Goal: Task Accomplishment & Management: Manage account settings

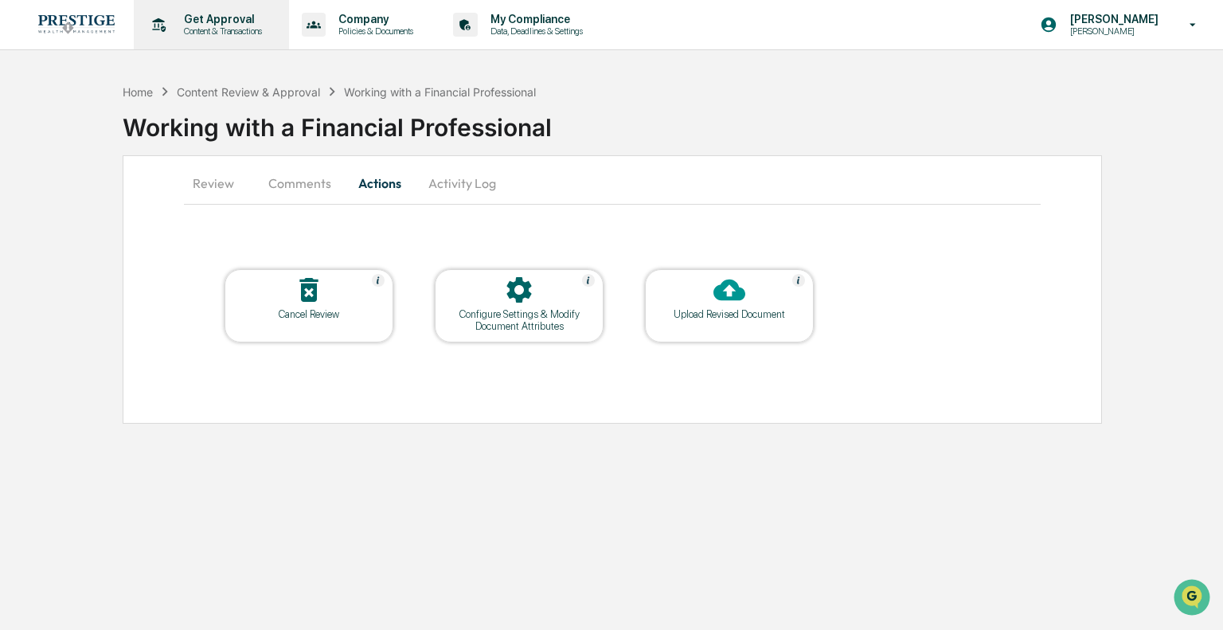
click at [226, 16] on p "Get Approval" at bounding box center [220, 19] width 99 height 13
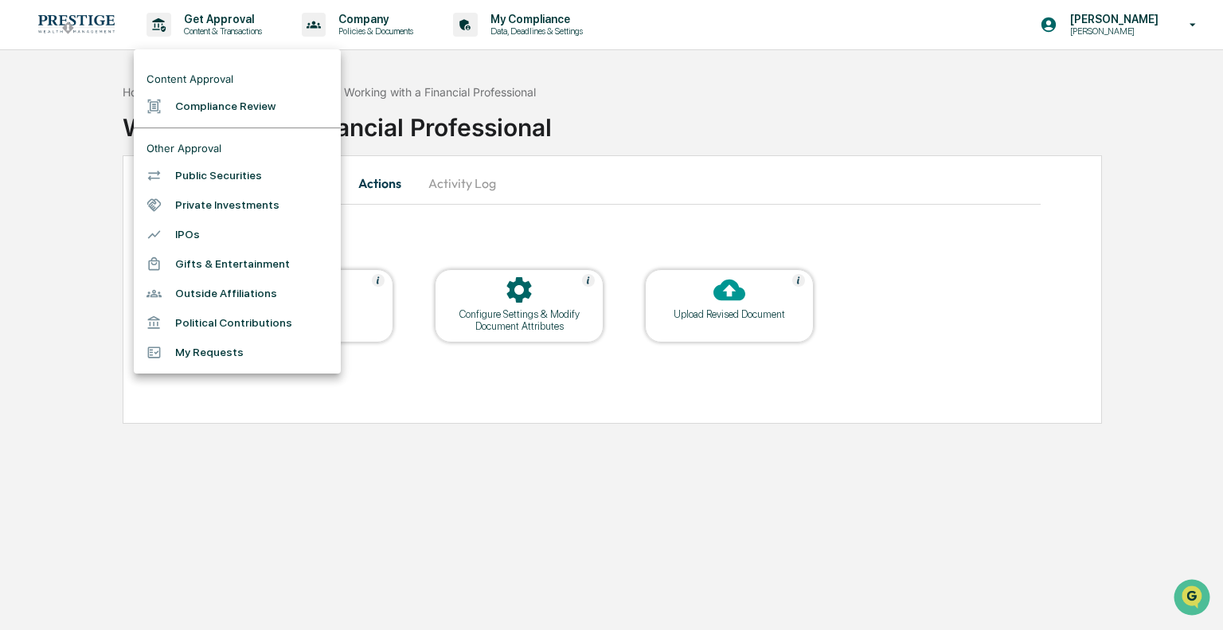
click at [223, 101] on li "Compliance Review" at bounding box center [237, 106] width 207 height 29
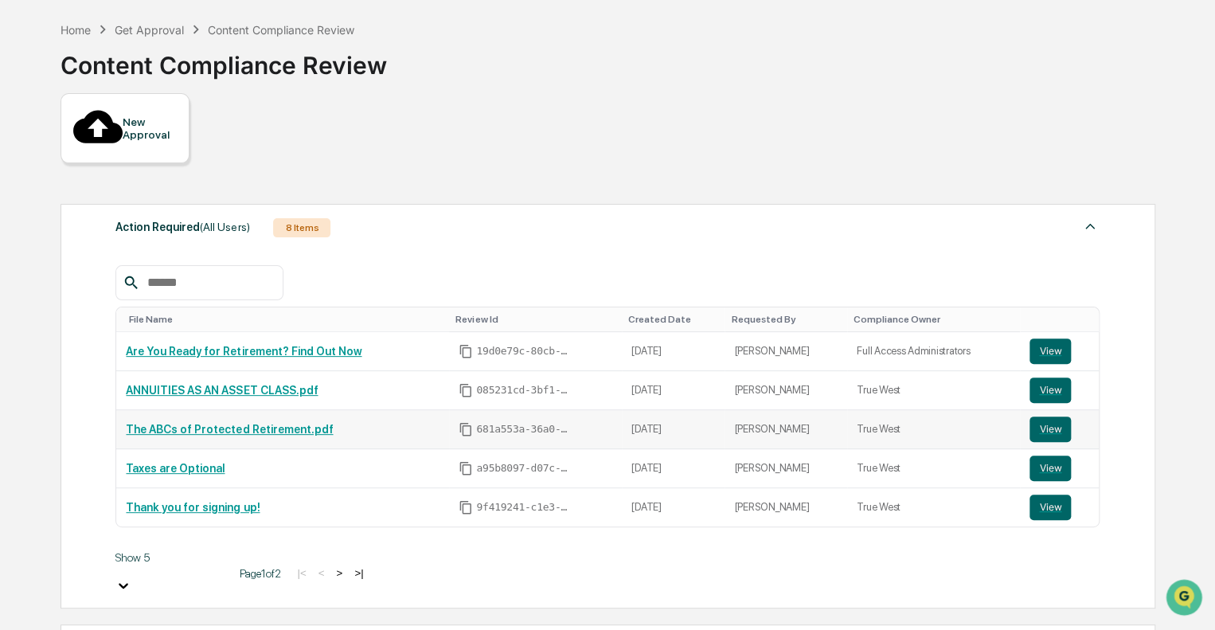
scroll to position [80, 0]
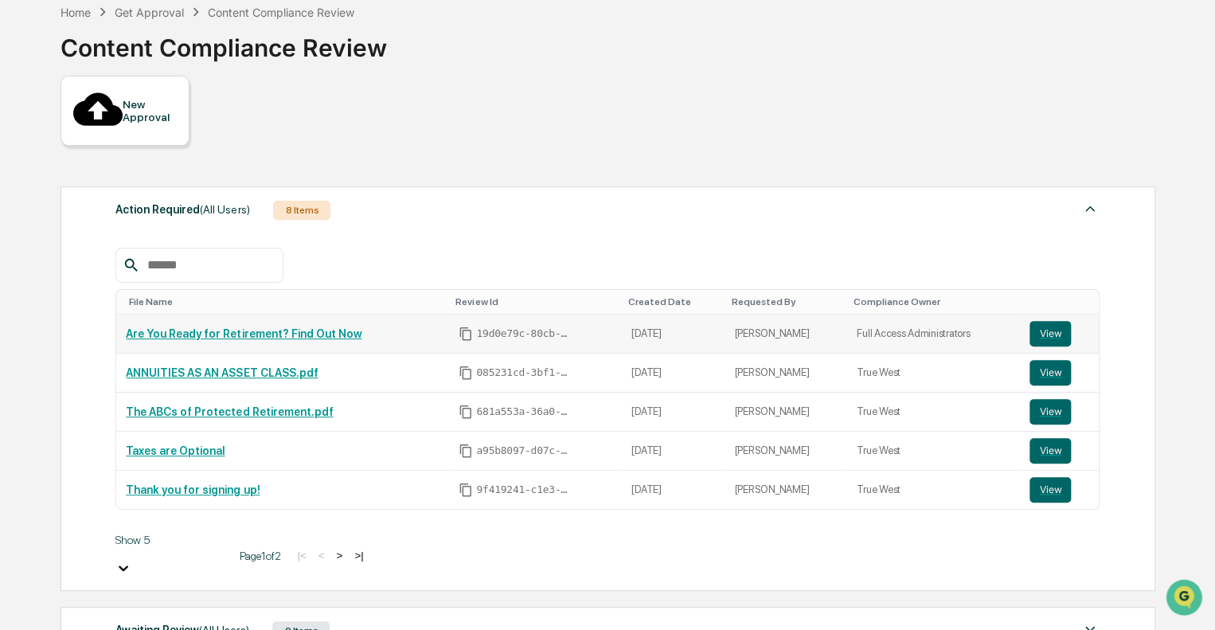
click at [1012, 290] on th "Compliance Owner" at bounding box center [933, 302] width 173 height 25
click at [1047, 321] on button "View" at bounding box center [1049, 333] width 41 height 25
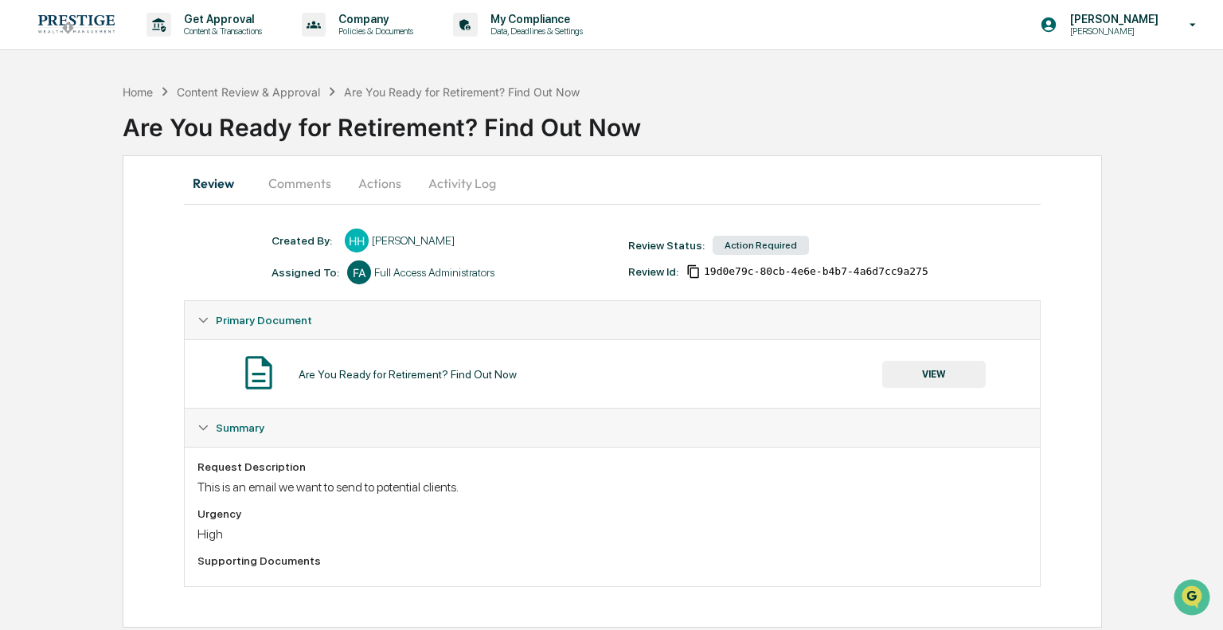
click at [307, 189] on button "Comments" at bounding box center [299, 183] width 88 height 38
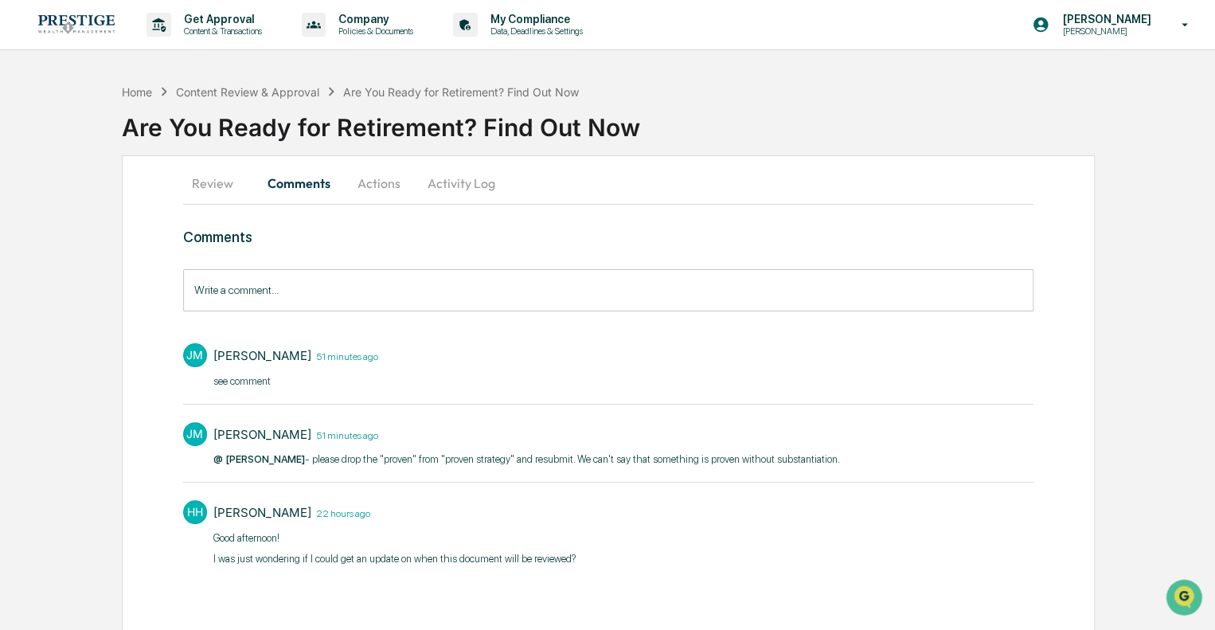
click at [205, 184] on button "Review" at bounding box center [219, 183] width 72 height 38
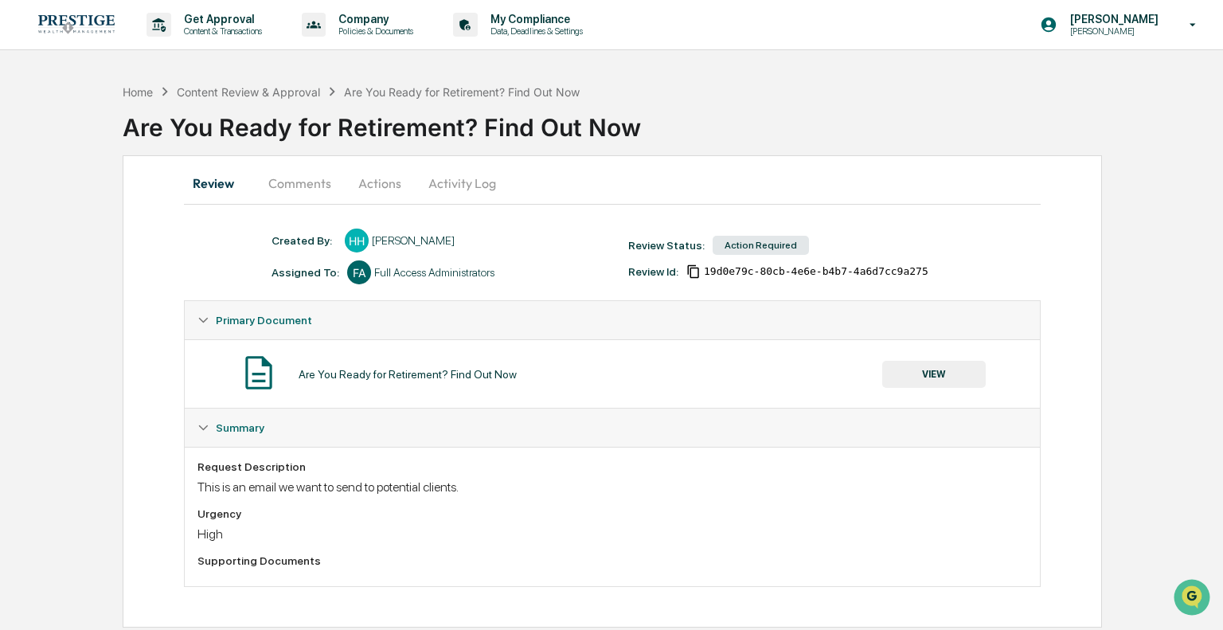
click at [965, 372] on button "VIEW" at bounding box center [933, 374] width 103 height 27
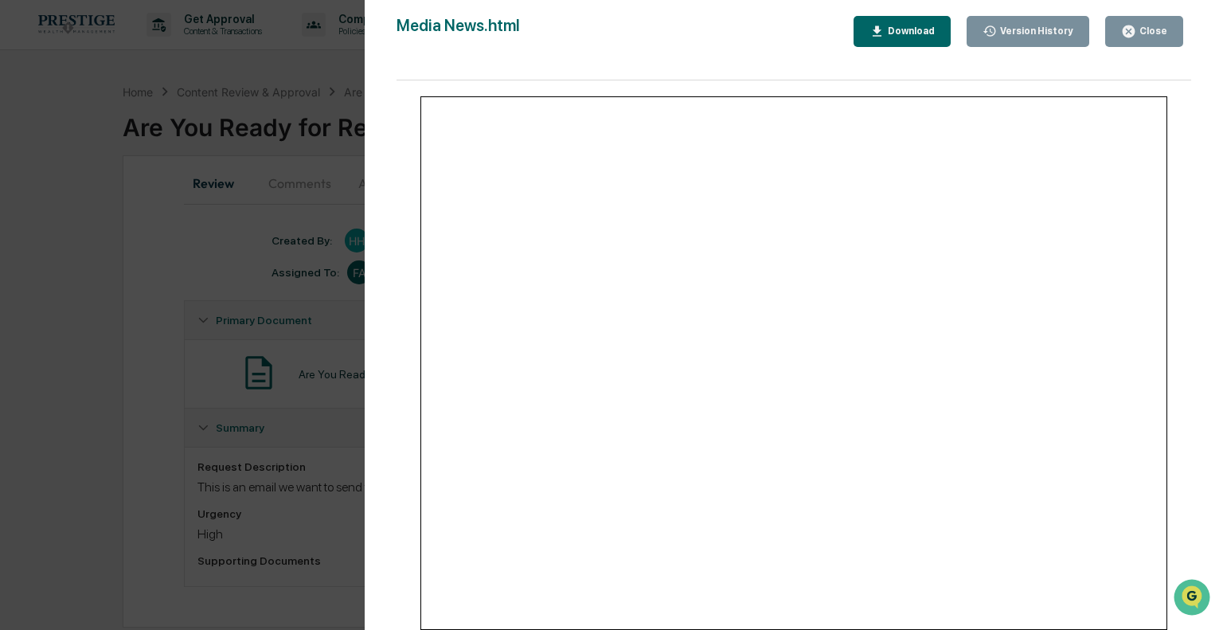
click at [108, 201] on div "Version History 08/07/2025, 04:08 PM Hannah Haessig Media News.html Close Versi…" at bounding box center [611, 315] width 1223 height 630
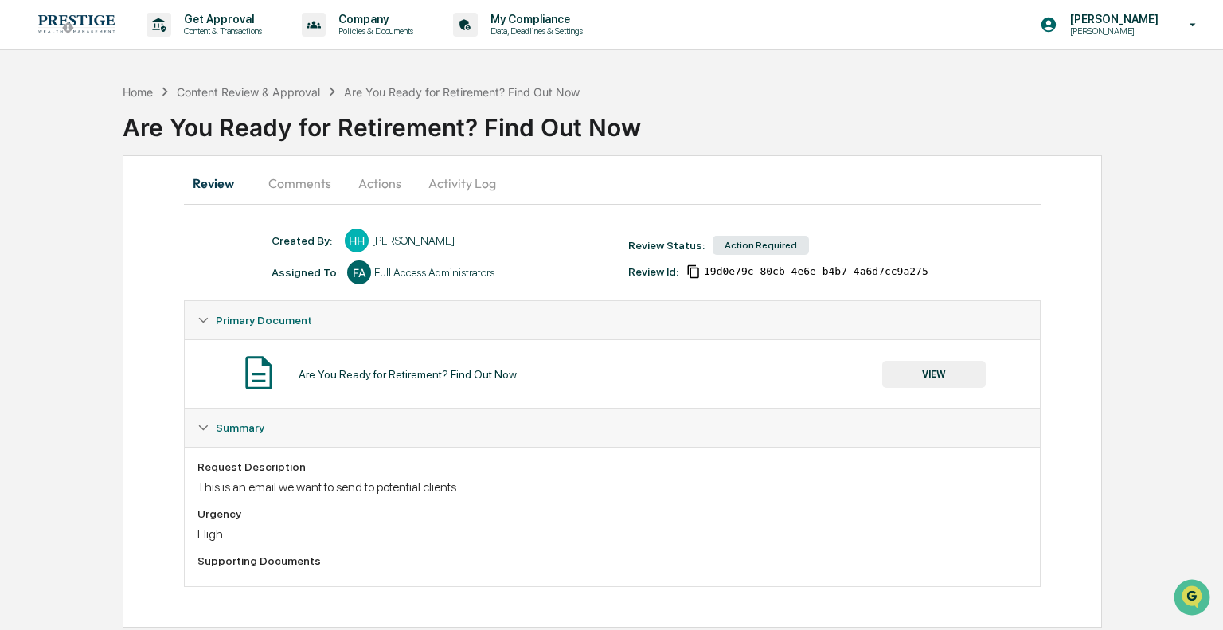
click at [306, 185] on button "Comments" at bounding box center [299, 183] width 88 height 38
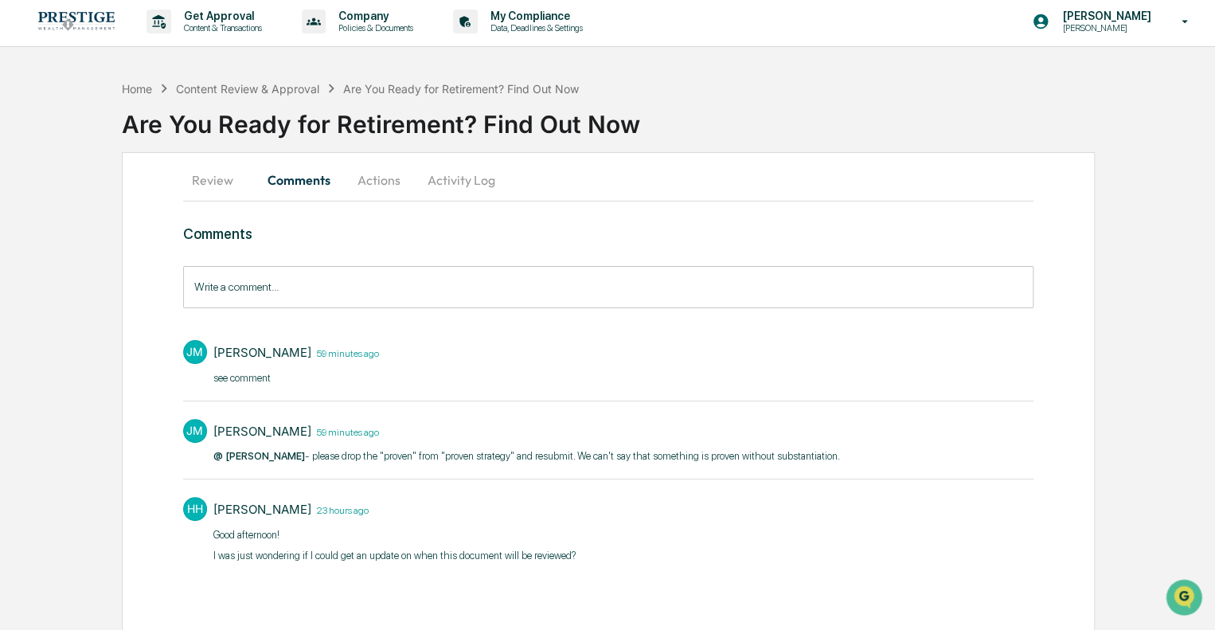
scroll to position [3, 0]
click at [466, 189] on button "Activity Log" at bounding box center [461, 180] width 93 height 38
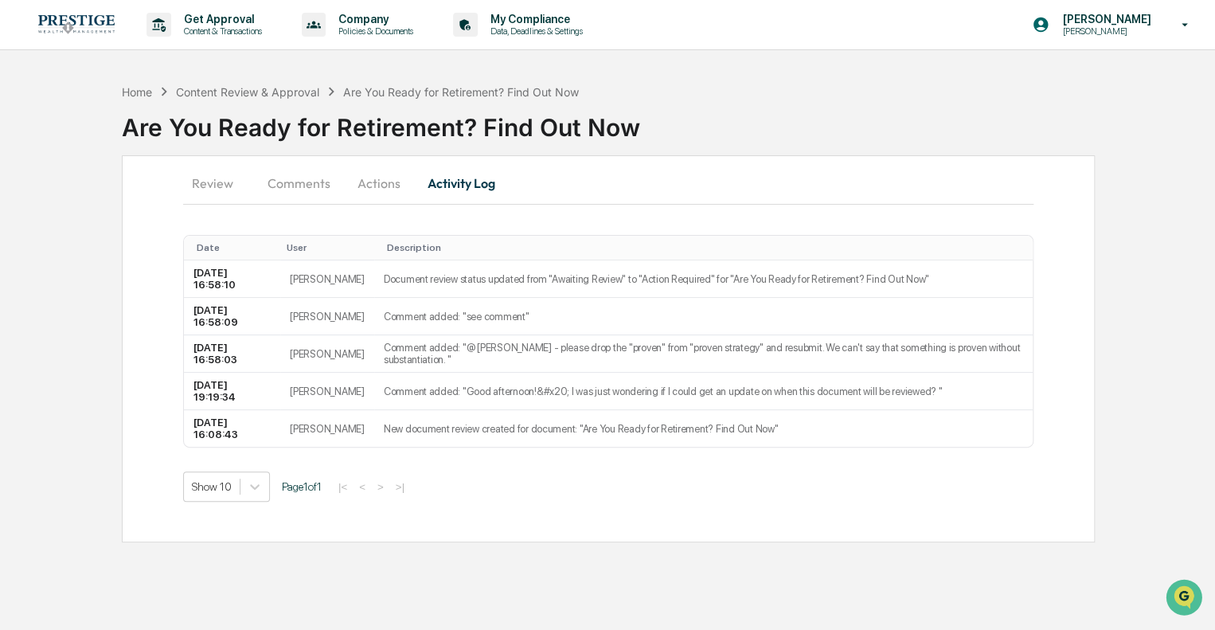
scroll to position [0, 0]
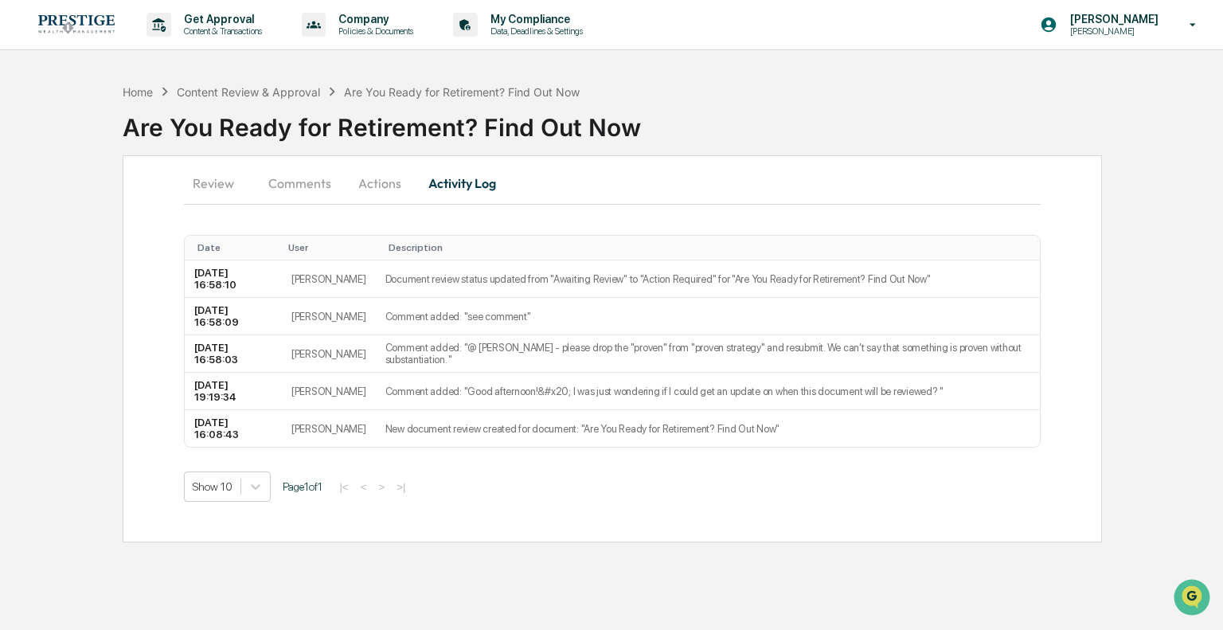
click at [394, 190] on button "Actions" at bounding box center [380, 183] width 72 height 38
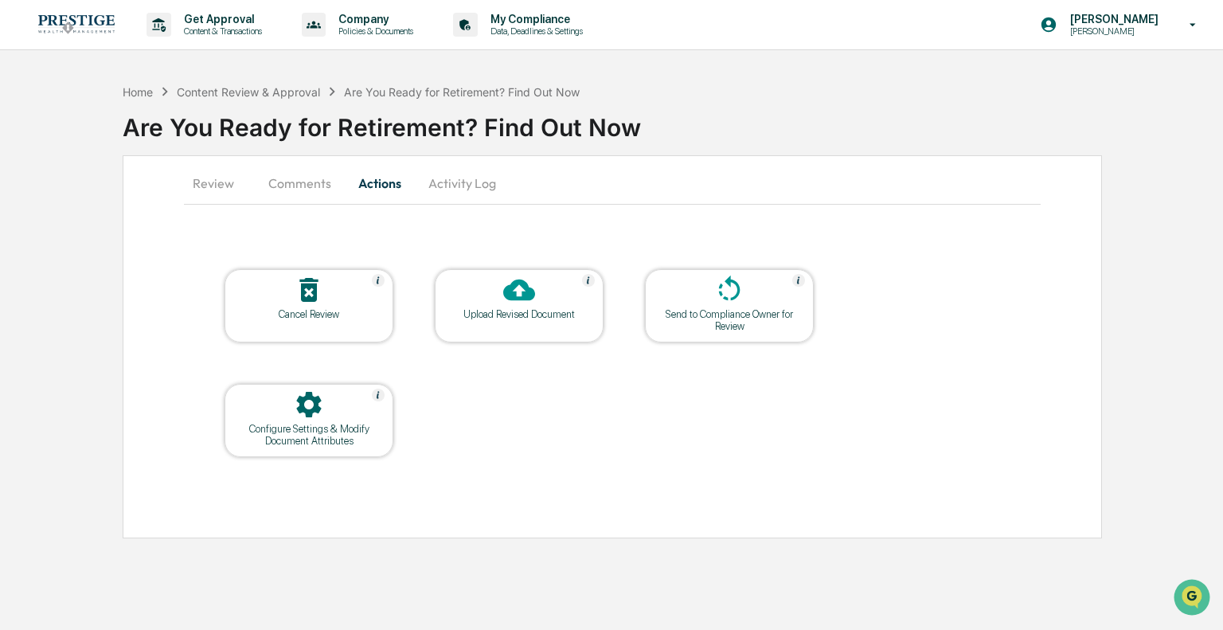
click at [504, 324] on div "Upload Revised Document" at bounding box center [519, 305] width 169 height 73
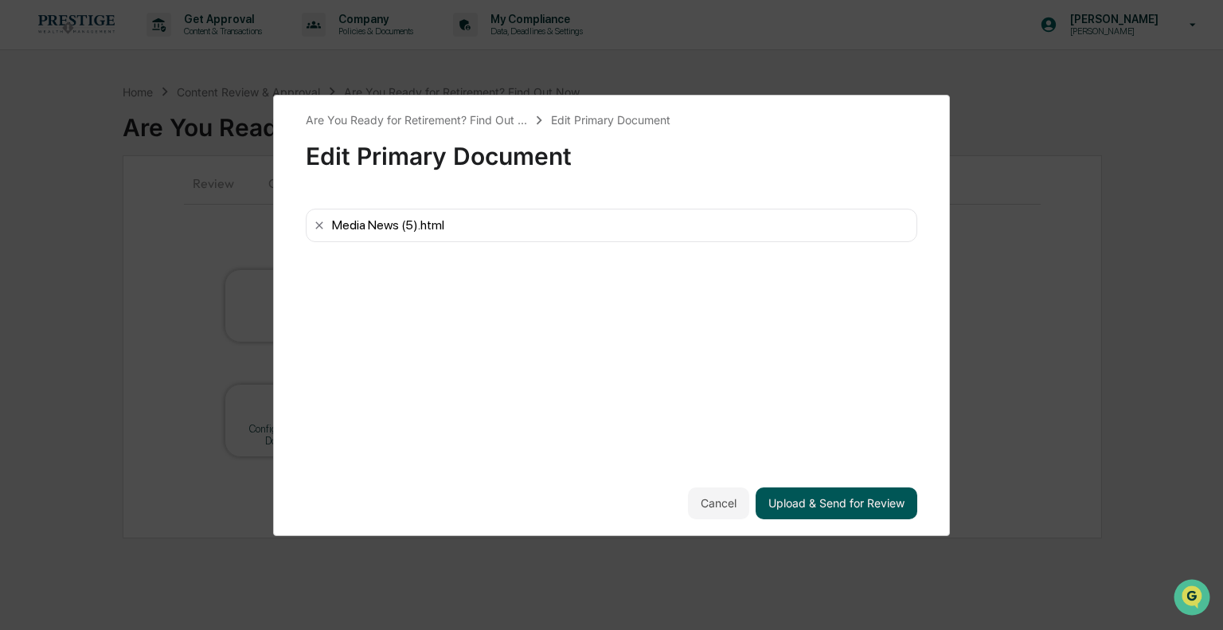
click at [804, 500] on button "Upload & Send for Review" at bounding box center [836, 503] width 162 height 32
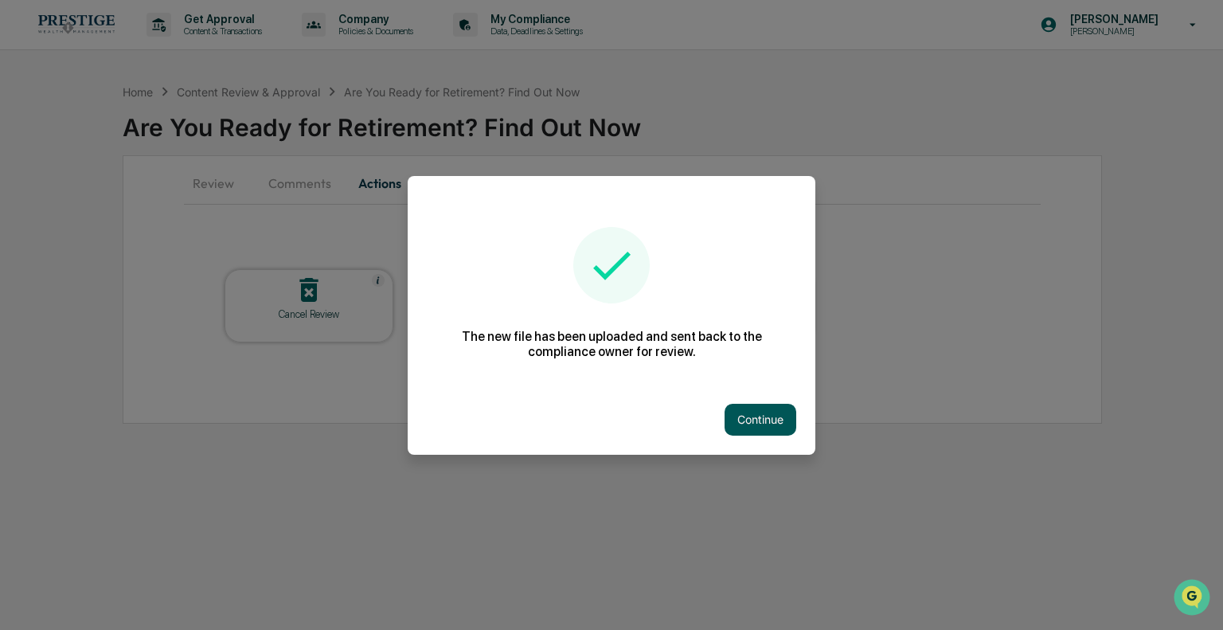
click at [766, 426] on button "Continue" at bounding box center [760, 420] width 72 height 32
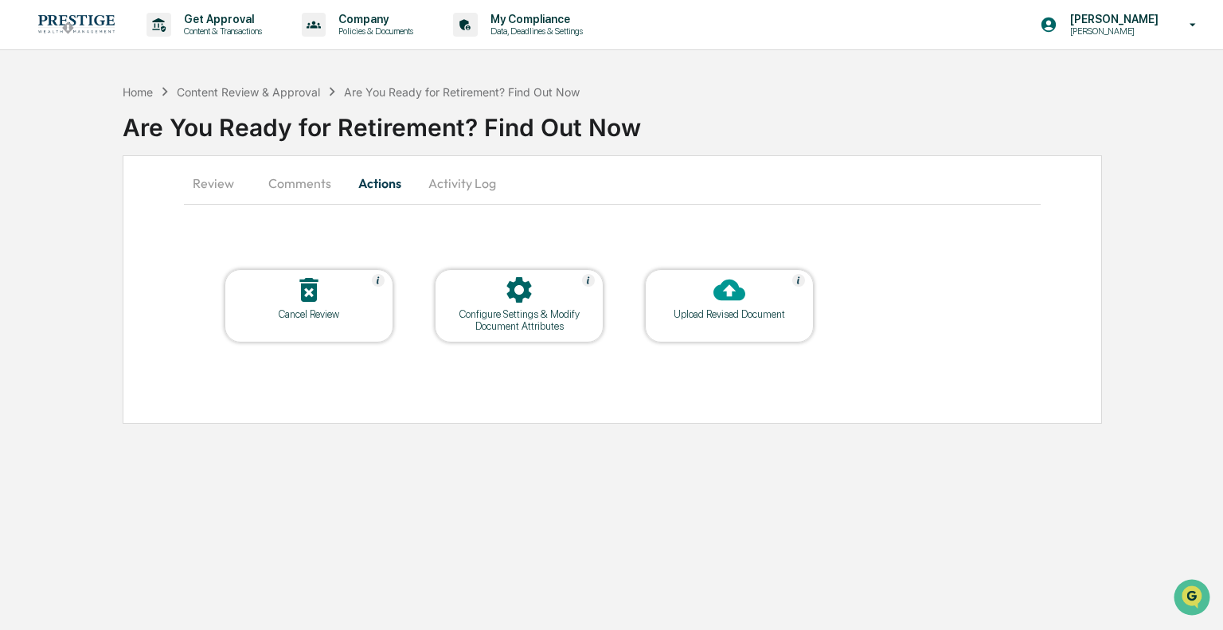
click at [294, 98] on div "Home Content Review & Approval Are You Ready for Retirement? Find Out Now" at bounding box center [352, 92] width 458 height 18
click at [296, 92] on div "Content Review & Approval" at bounding box center [248, 92] width 143 height 14
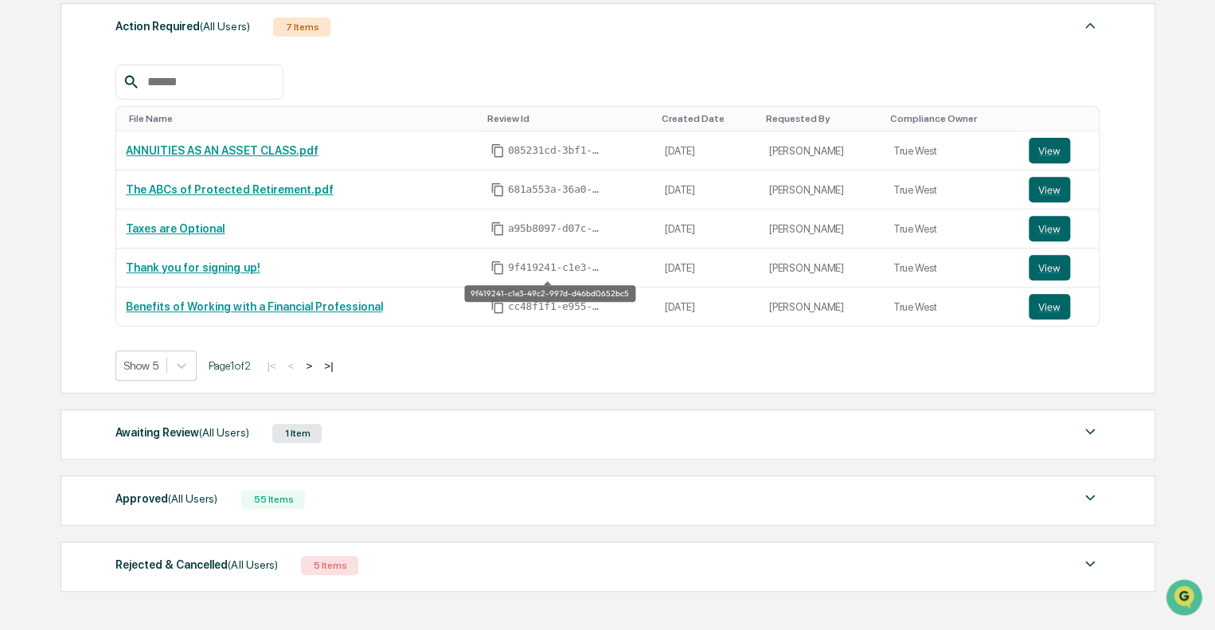
scroll to position [156, 0]
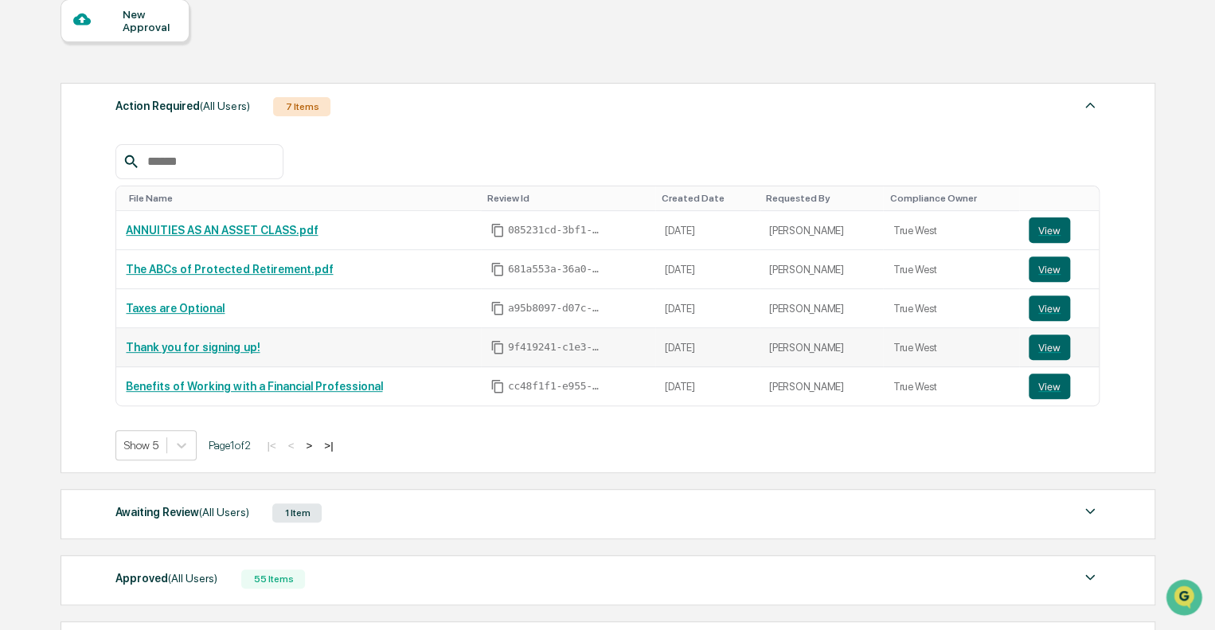
click at [166, 349] on link "Thank you for signing up!" at bounding box center [193, 347] width 134 height 13
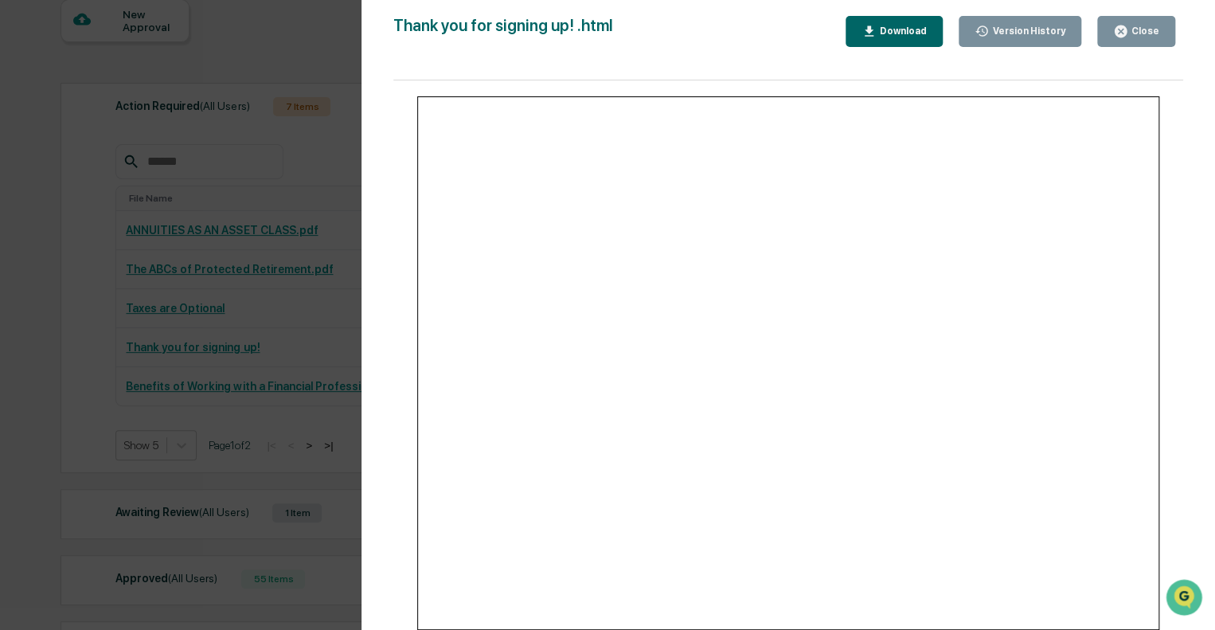
click at [150, 307] on div "Version History 07/08/2025, 05:22 PM Hannah Haessig Thank you for signing up! .…" at bounding box center [607, 315] width 1215 height 630
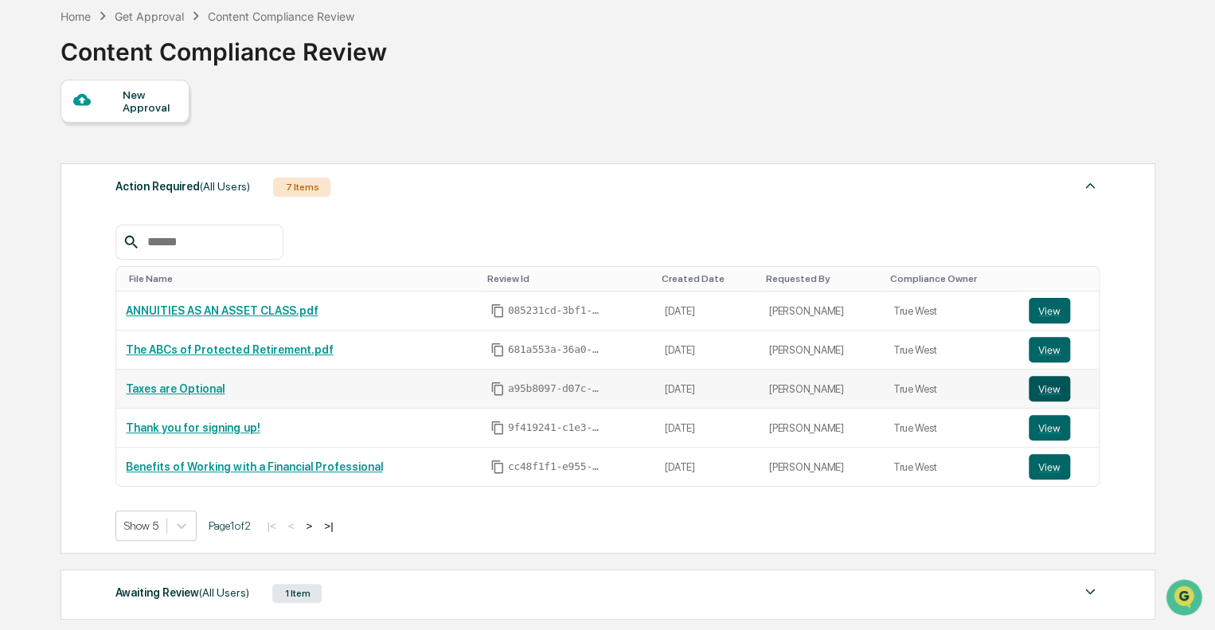
click at [1041, 390] on button "View" at bounding box center [1048, 388] width 41 height 25
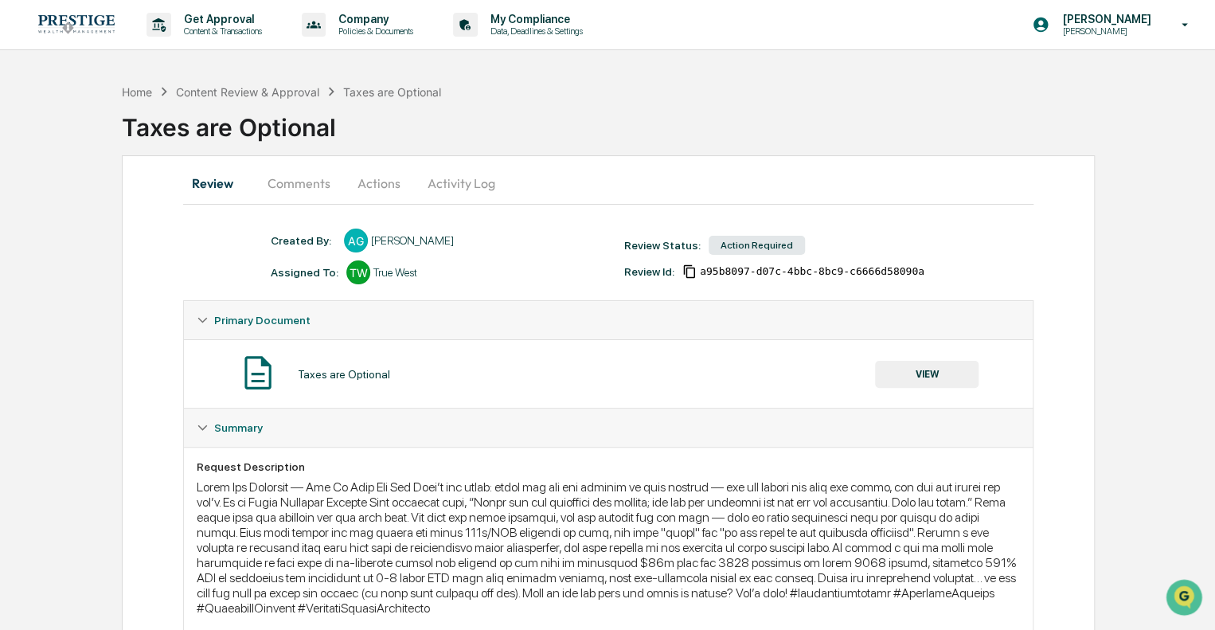
click at [946, 377] on button "VIEW" at bounding box center [926, 374] width 103 height 27
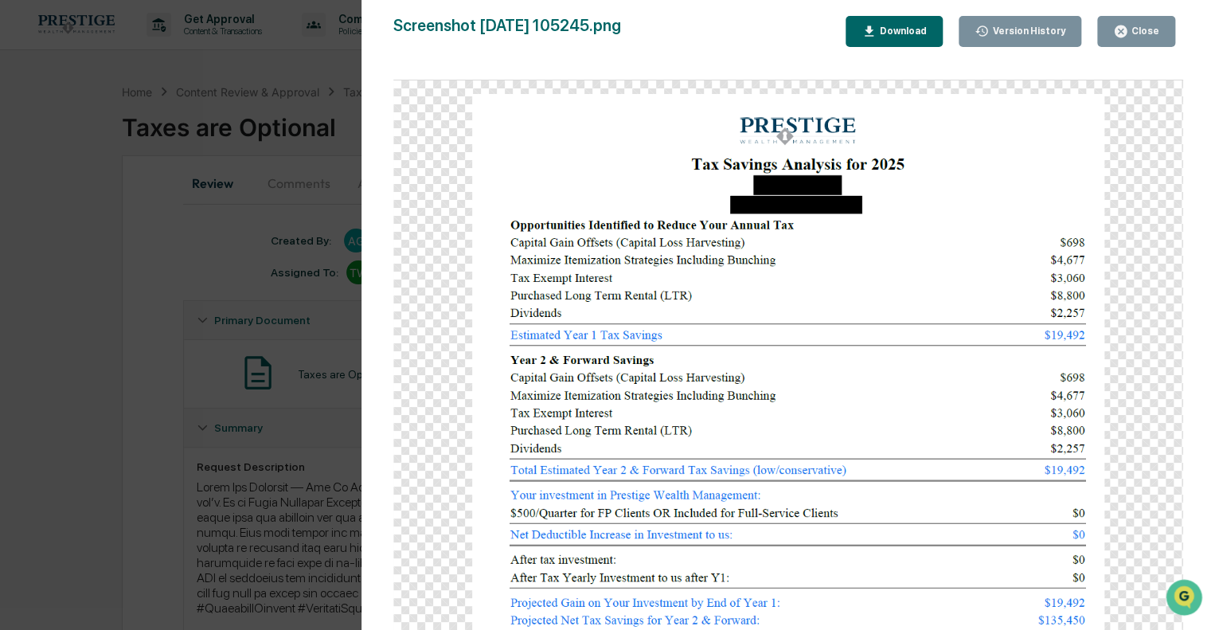
click at [263, 228] on div "Version History 07/22/2025, 04:31 PM Andrew Gold Screenshot 2025-07-22 105245.p…" at bounding box center [607, 315] width 1215 height 630
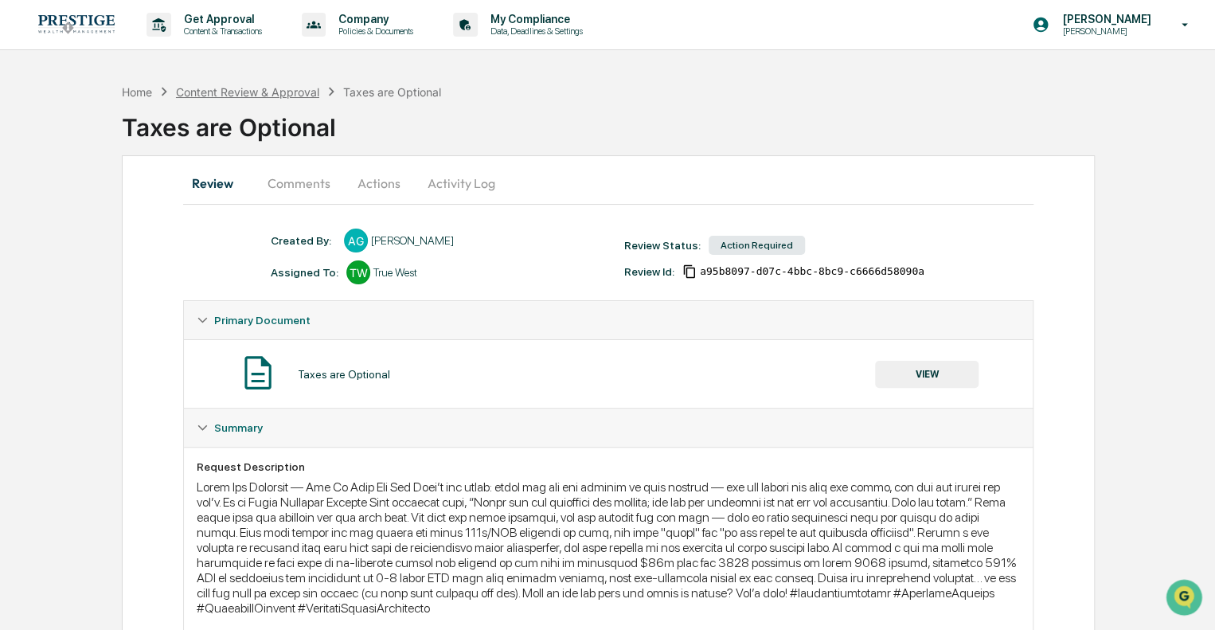
click at [267, 92] on div "Content Review & Approval" at bounding box center [247, 92] width 143 height 14
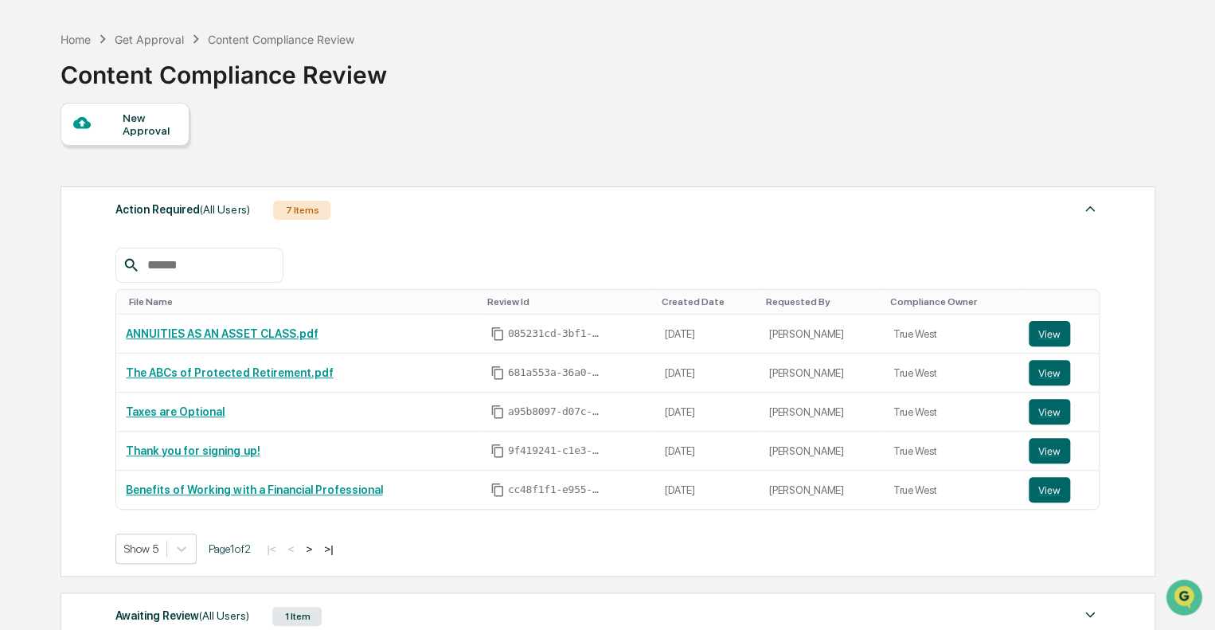
scroll to position [80, 0]
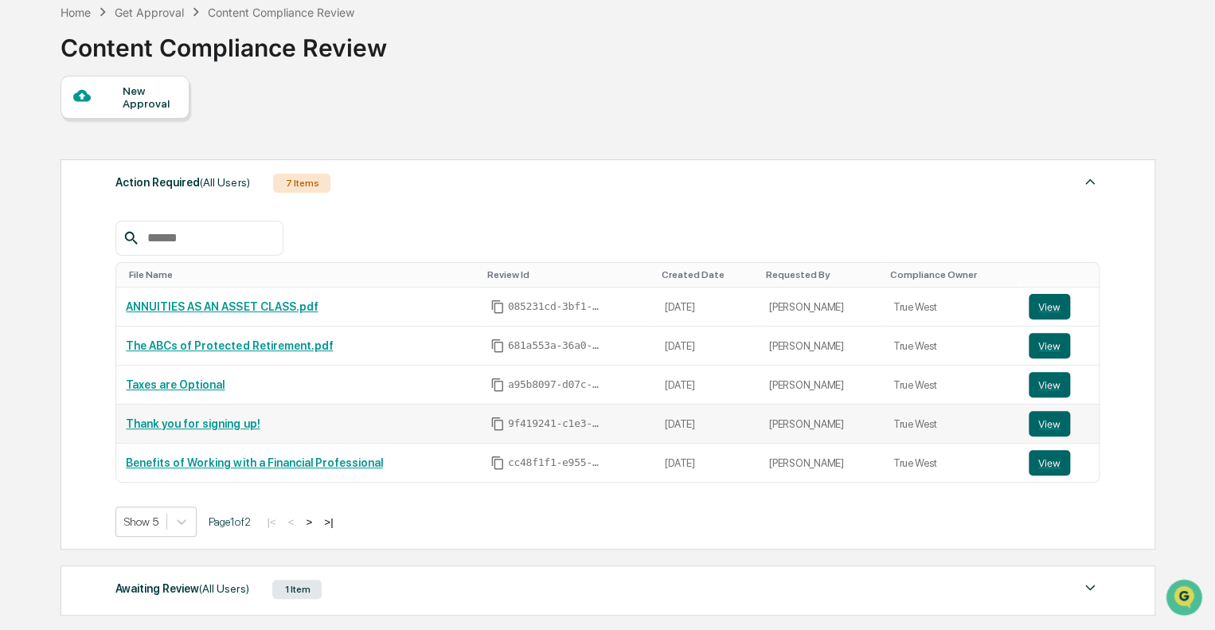
click at [205, 421] on link "Thank you for signing up!" at bounding box center [193, 423] width 134 height 13
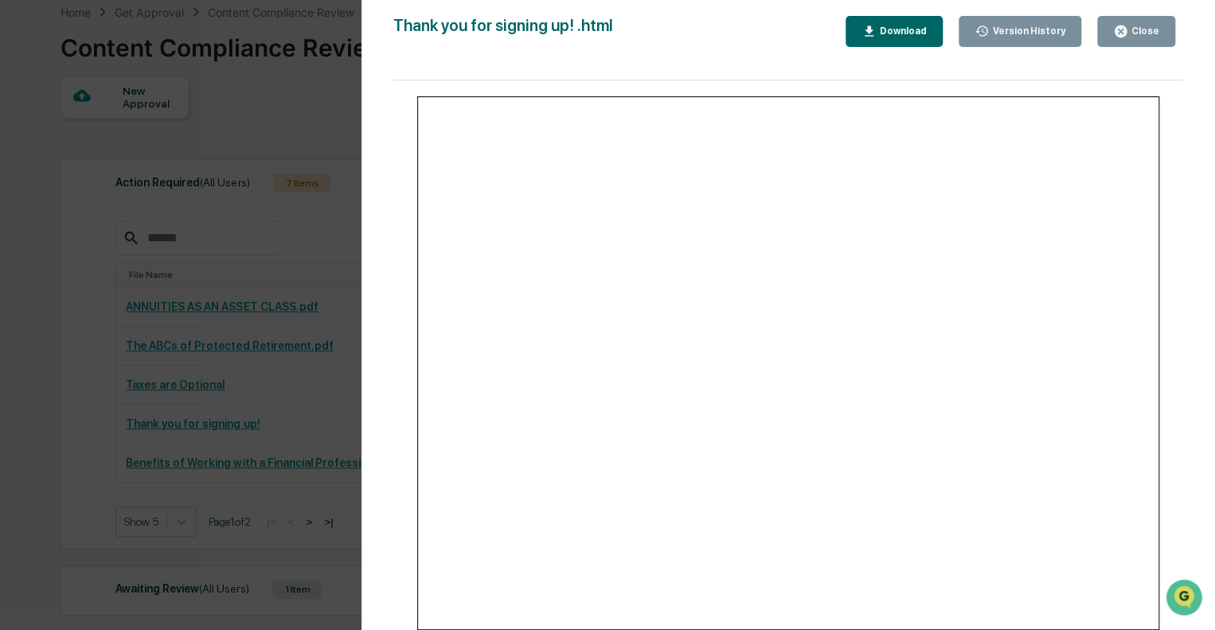
click at [213, 266] on div "Version History 07/08/2025, 05:22 PM Hannah Haessig Thank you for signing up! .…" at bounding box center [607, 315] width 1215 height 630
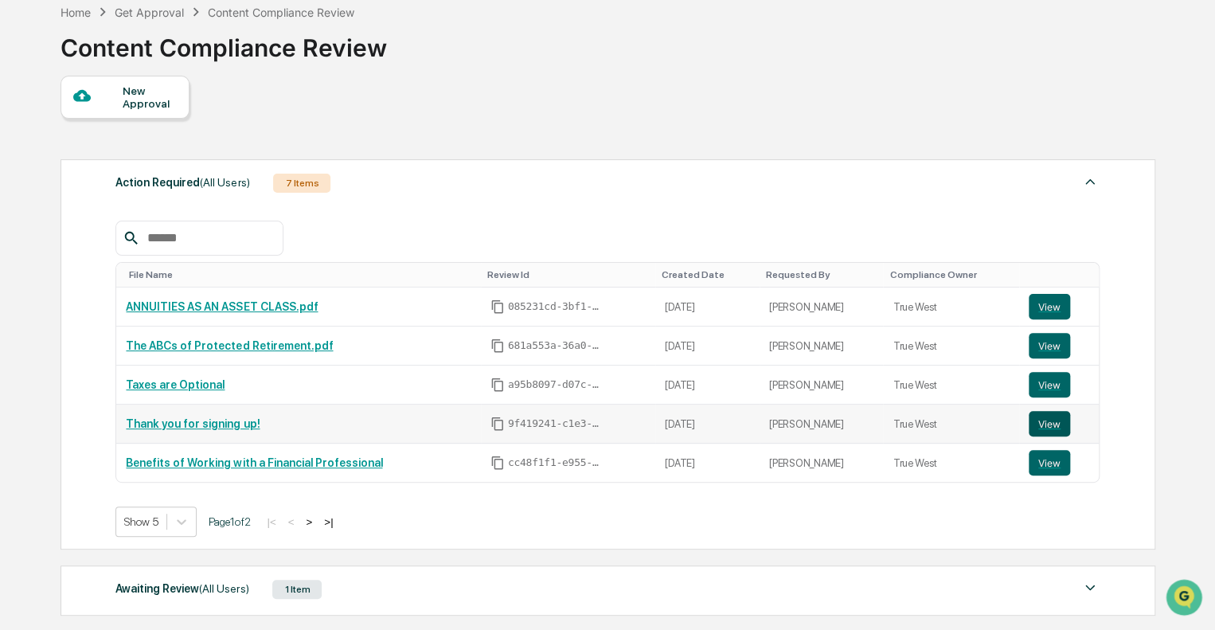
click at [1041, 418] on button "View" at bounding box center [1048, 423] width 41 height 25
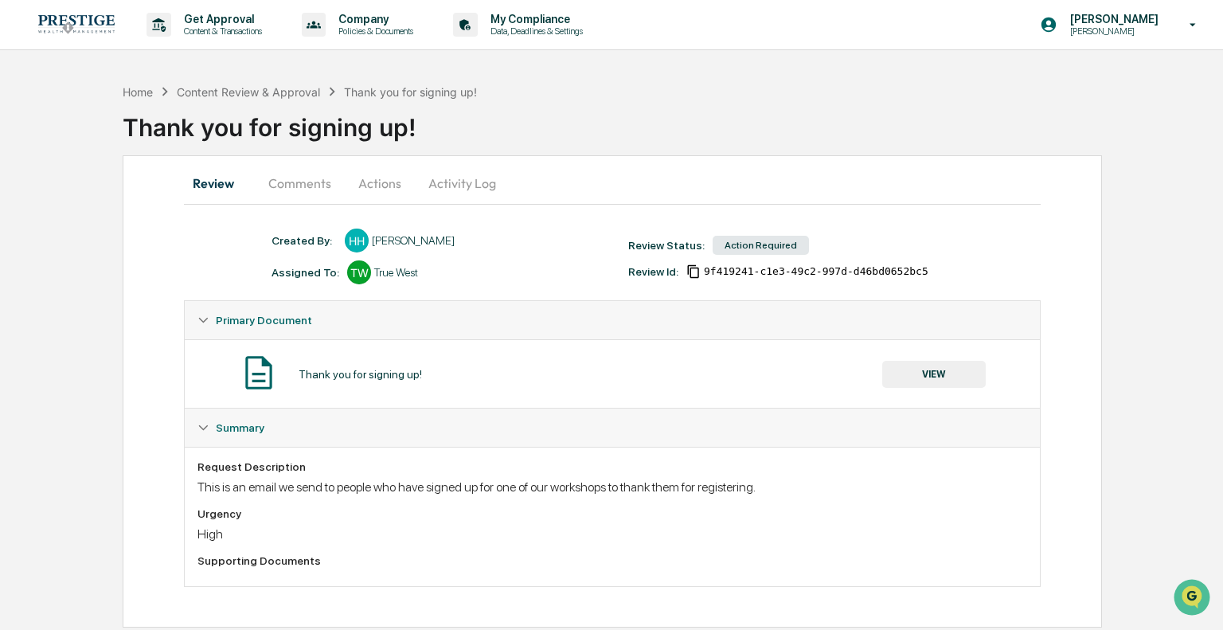
click at [845, 109] on div "Thank you for signing up!" at bounding box center [673, 120] width 1100 height 41
click at [366, 177] on button "Actions" at bounding box center [380, 183] width 72 height 38
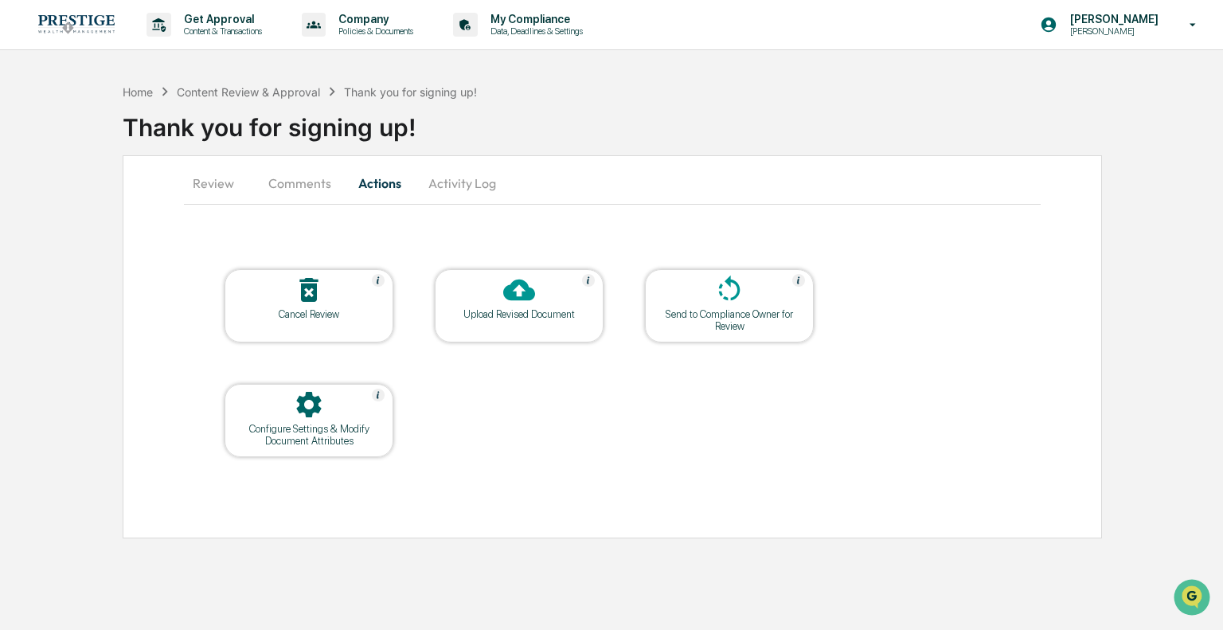
click at [312, 189] on button "Comments" at bounding box center [299, 183] width 88 height 38
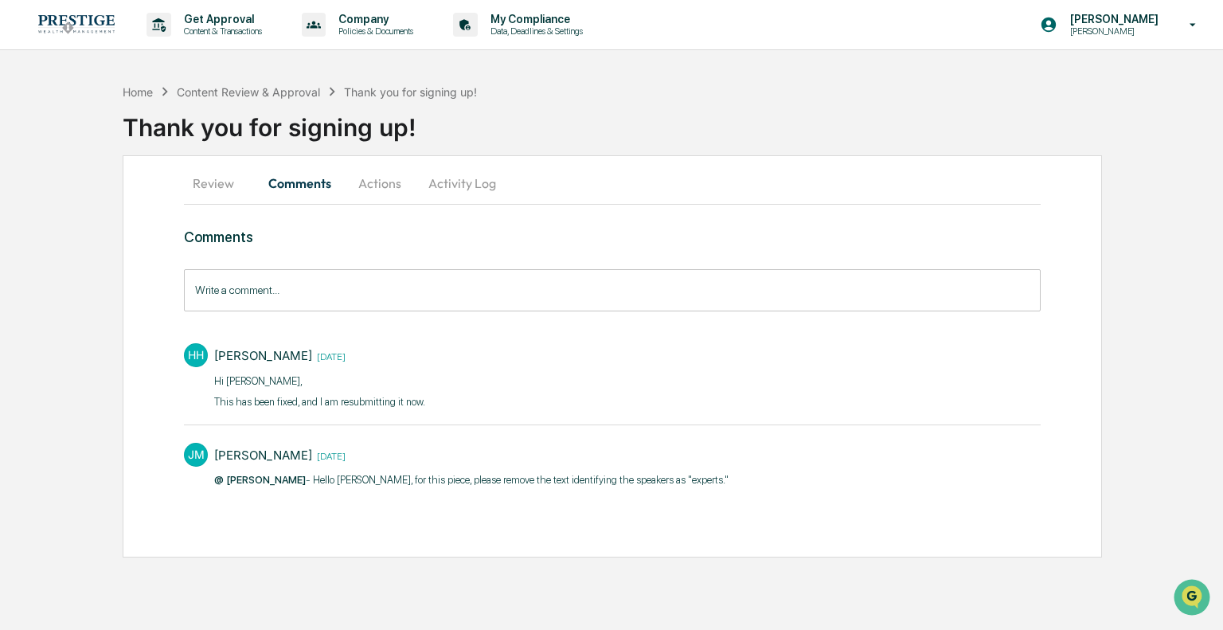
click at [211, 192] on button "Review" at bounding box center [220, 183] width 72 height 38
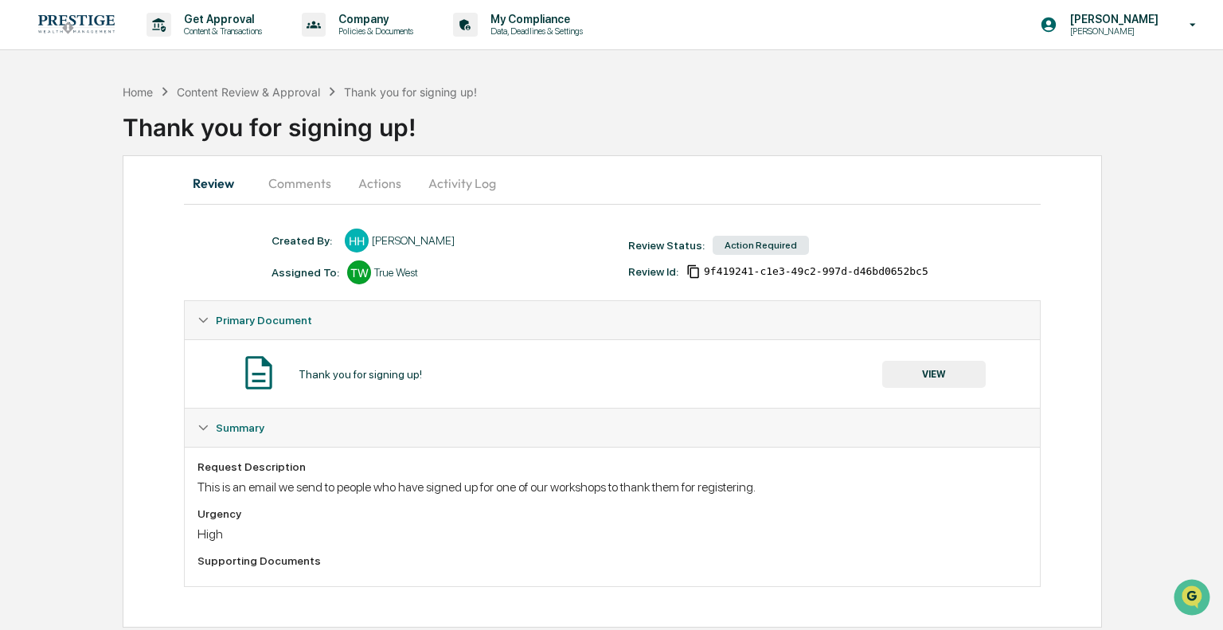
click at [296, 180] on button "Comments" at bounding box center [299, 183] width 88 height 38
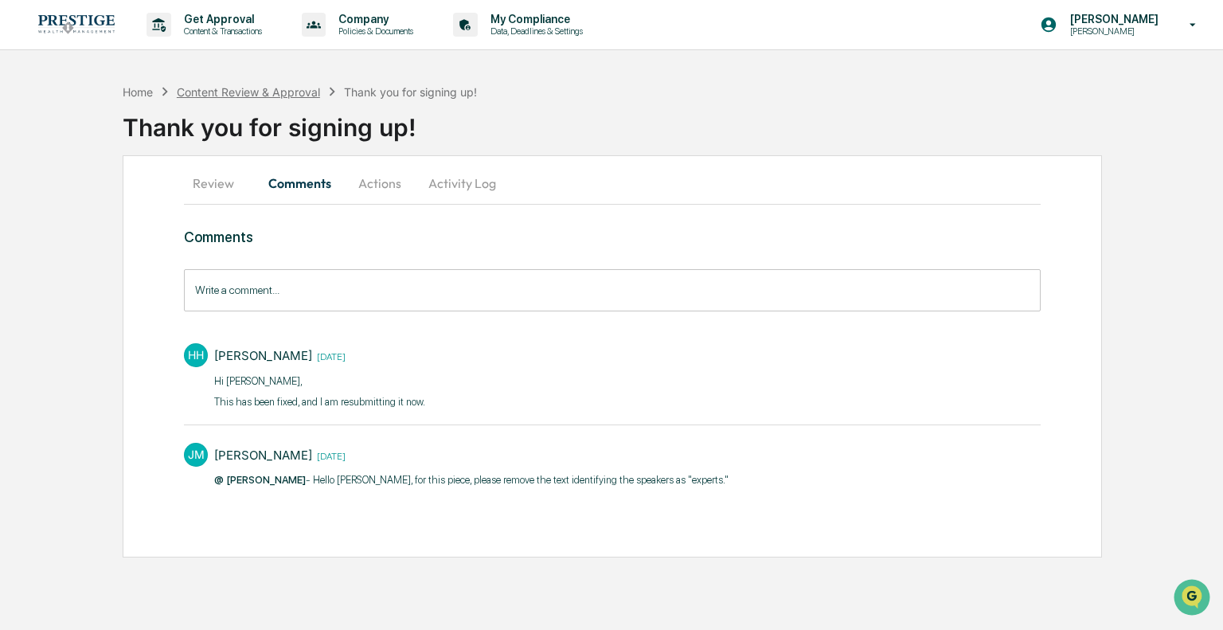
click at [245, 88] on div "Content Review & Approval" at bounding box center [248, 92] width 143 height 14
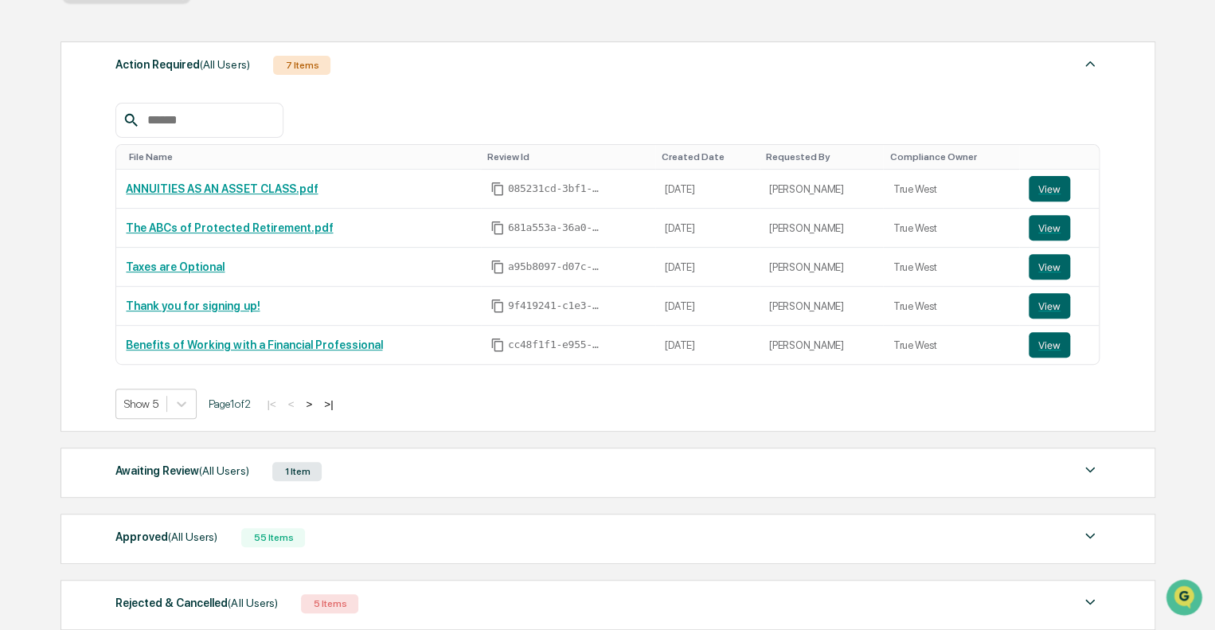
scroll to position [159, 0]
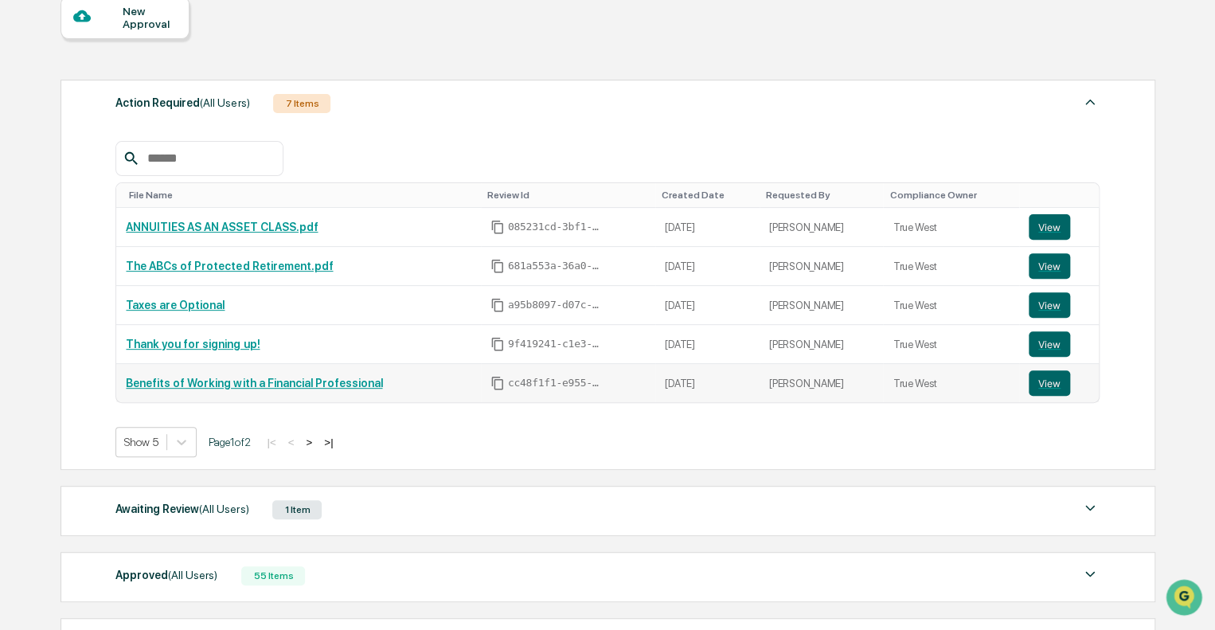
click at [351, 386] on link "Benefits of Working with a Financial Professional" at bounding box center [254, 382] width 256 height 13
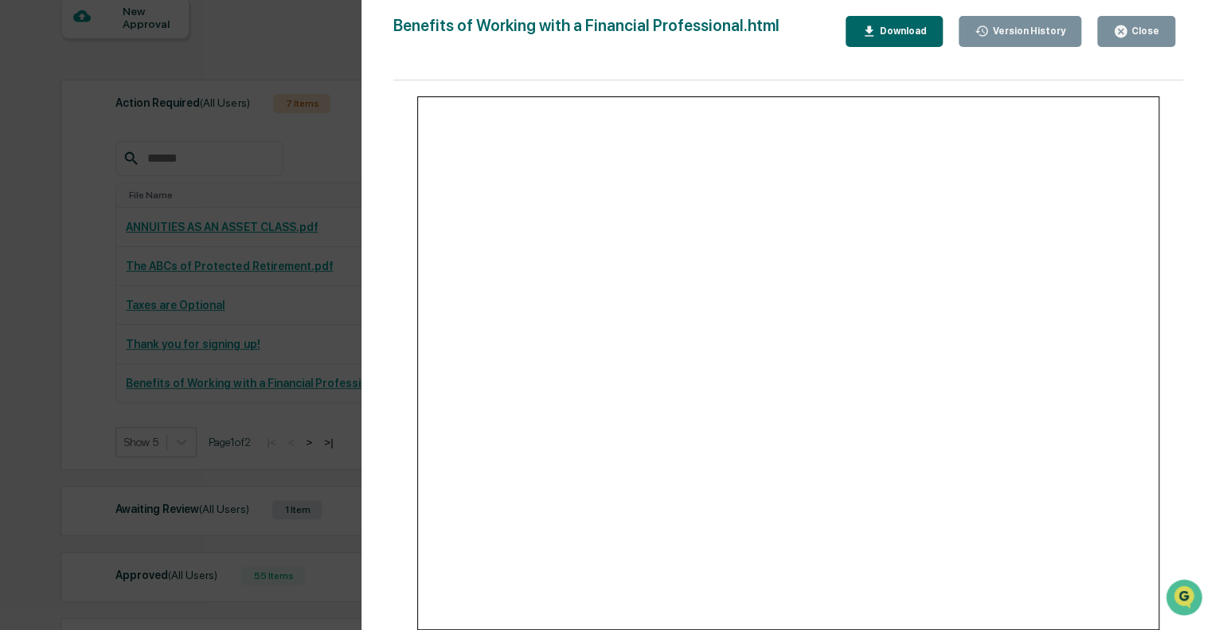
click at [306, 290] on div "Version History [DATE] 05:21 PM [PERSON_NAME] Benefits of Working with a Financ…" at bounding box center [607, 315] width 1215 height 630
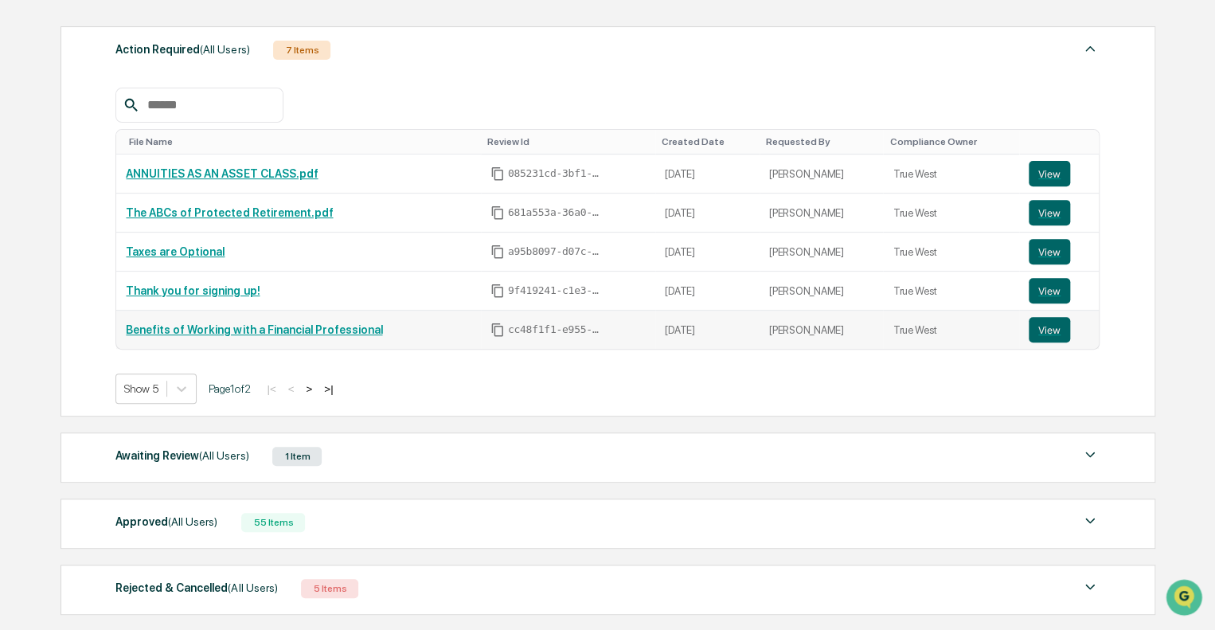
scroll to position [239, 0]
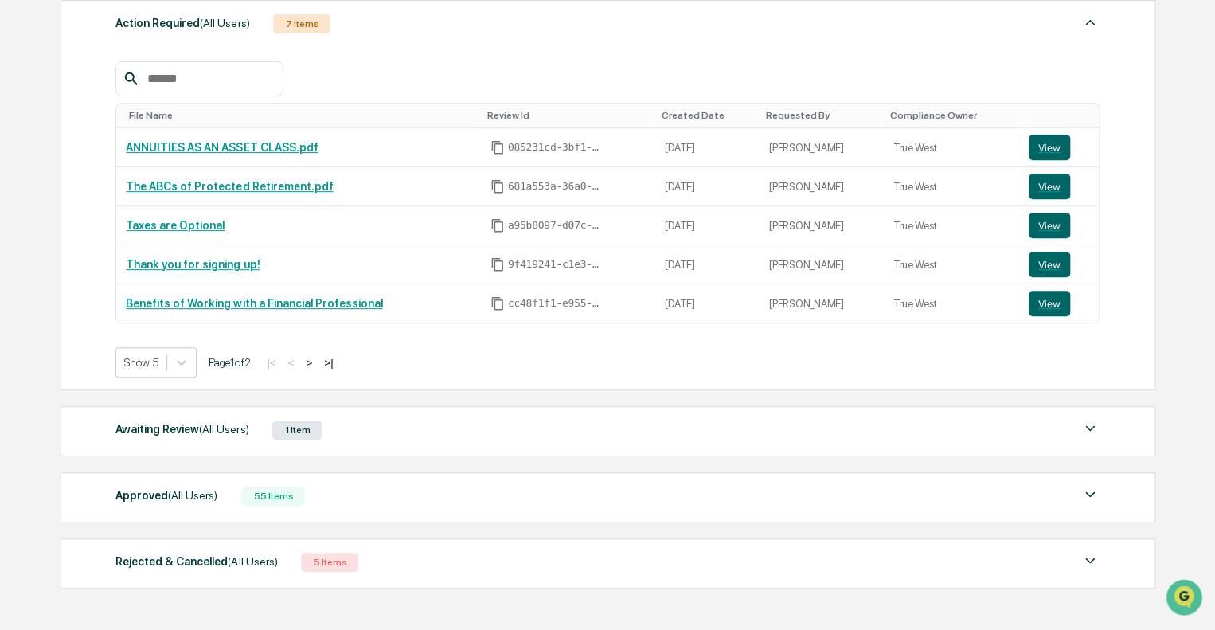
drag, startPoint x: 349, startPoint y: 503, endPoint x: 323, endPoint y: 502, distance: 25.5
click at [349, 502] on div "Approved (All Users) 55 Items" at bounding box center [607, 496] width 984 height 22
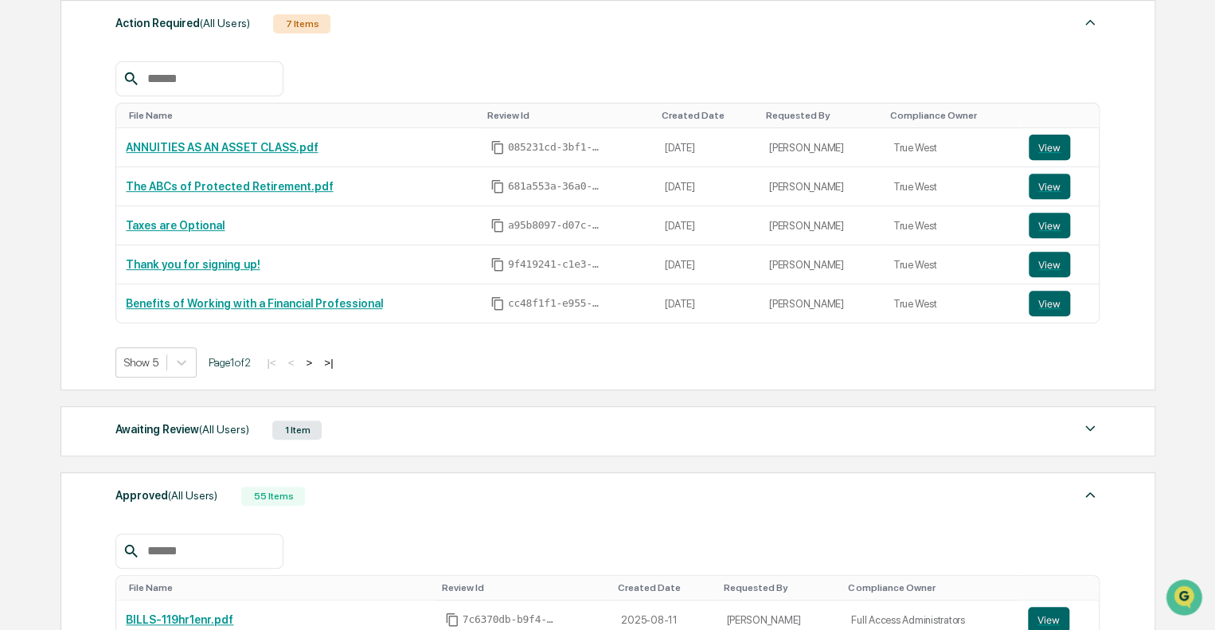
drag, startPoint x: 201, startPoint y: 574, endPoint x: 207, endPoint y: 556, distance: 18.6
click at [208, 556] on input "text" at bounding box center [208, 550] width 135 height 21
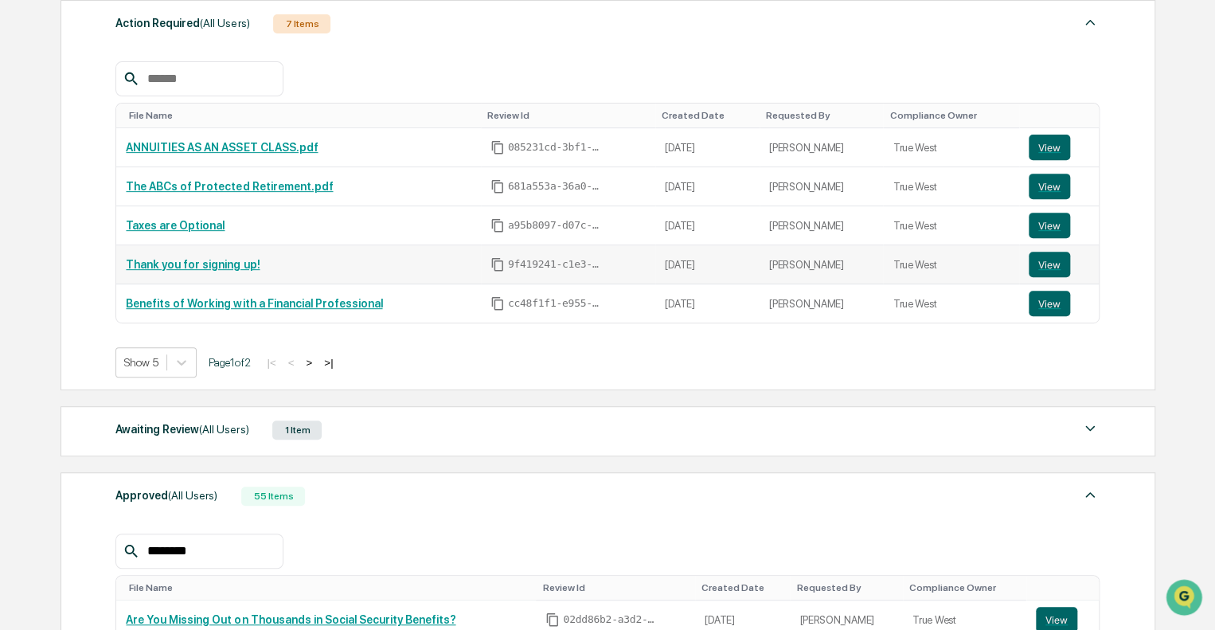
type input "********"
click at [365, 279] on td "Thank you for signing up!" at bounding box center [298, 264] width 364 height 39
click at [351, 297] on link "Benefits of Working with a Financial Professional" at bounding box center [254, 303] width 256 height 13
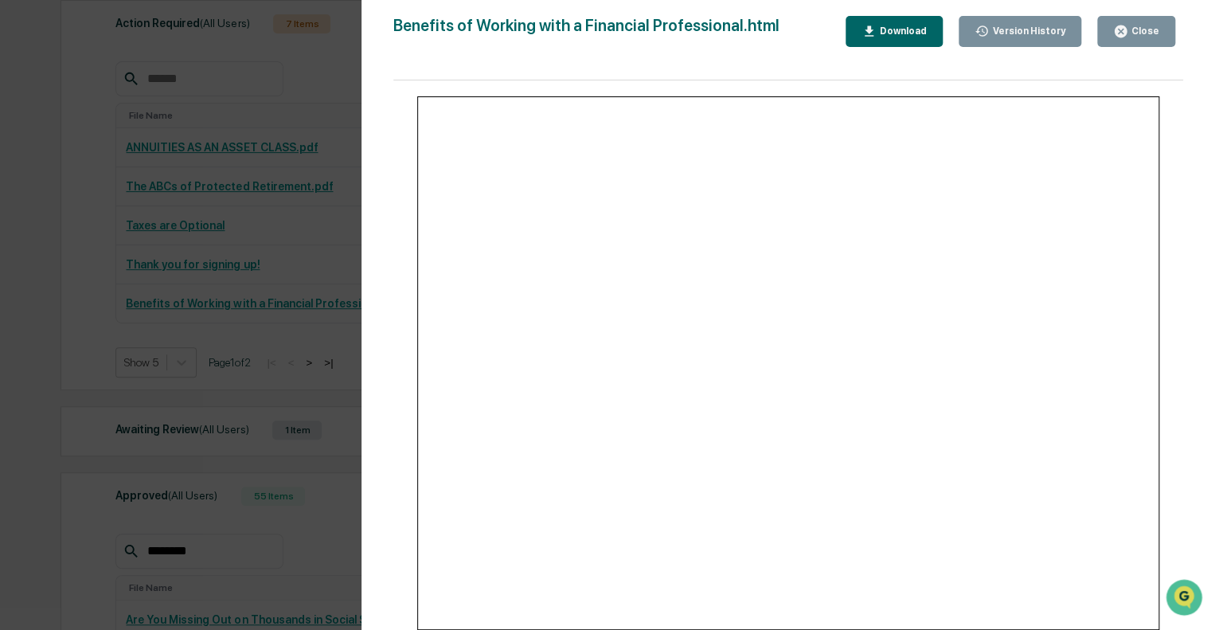
click at [319, 363] on div "Version History [DATE] 05:21 PM [PERSON_NAME] Benefits of Working with a Financ…" at bounding box center [607, 315] width 1215 height 630
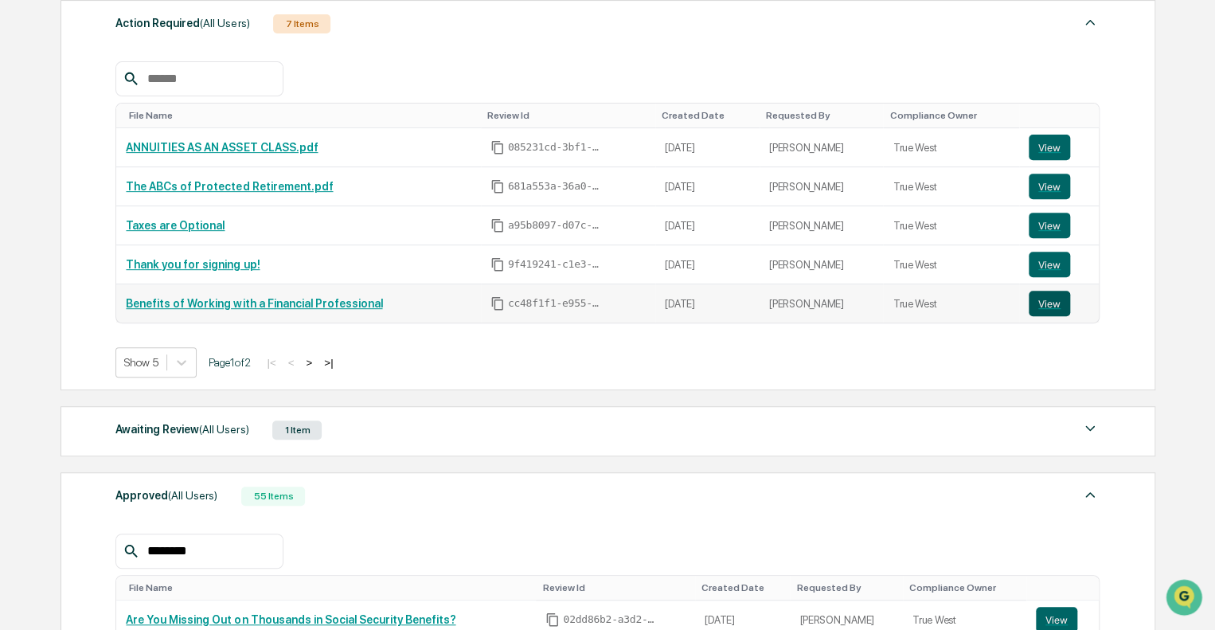
click at [1037, 300] on button "View" at bounding box center [1048, 303] width 41 height 25
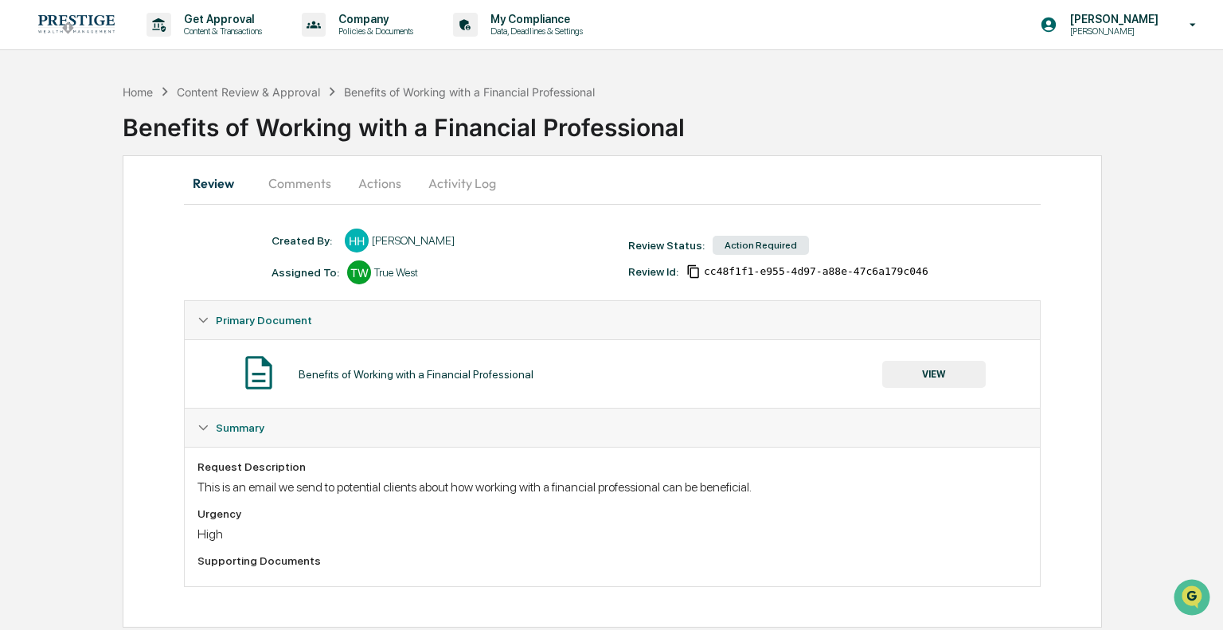
click at [327, 189] on button "Comments" at bounding box center [299, 183] width 88 height 38
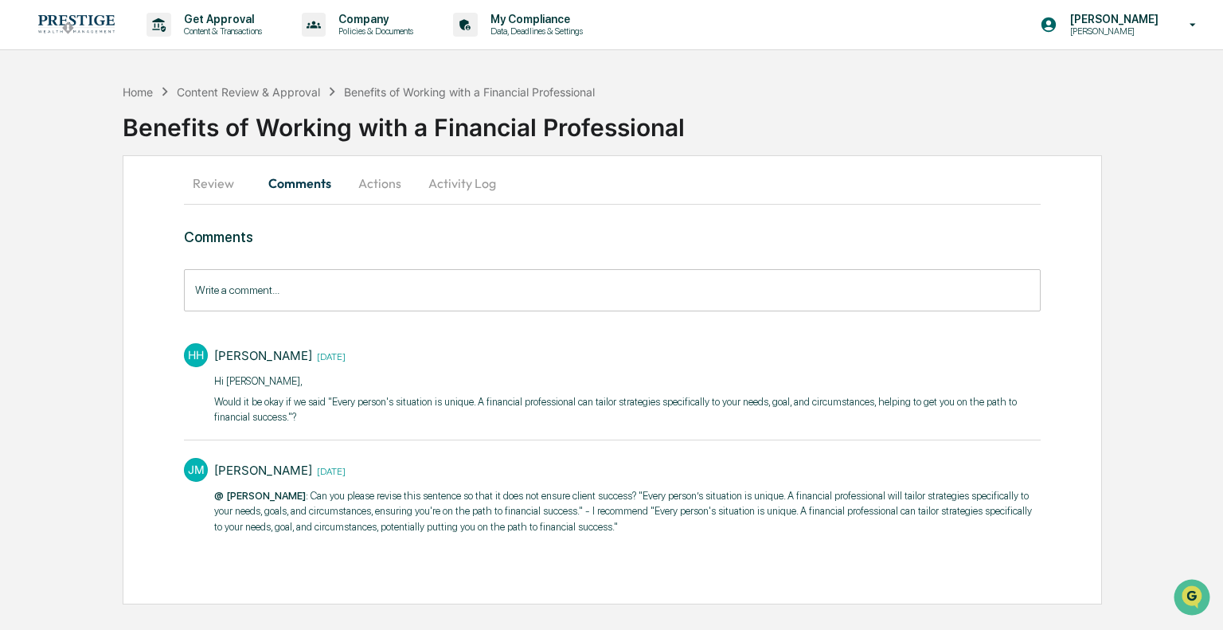
click at [330, 404] on p "Would it be okay if we said "Every person's situation is unique. A financial pr…" at bounding box center [626, 409] width 825 height 31
click at [217, 187] on button "Review" at bounding box center [220, 183] width 72 height 38
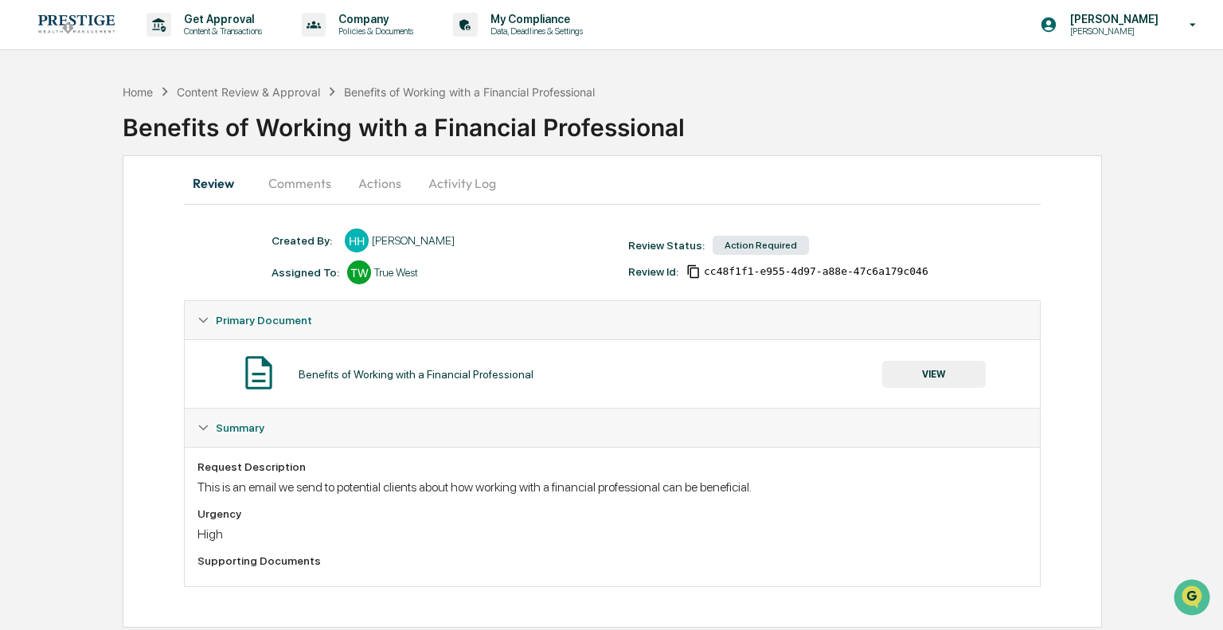
click at [930, 384] on button "VIEW" at bounding box center [933, 374] width 103 height 27
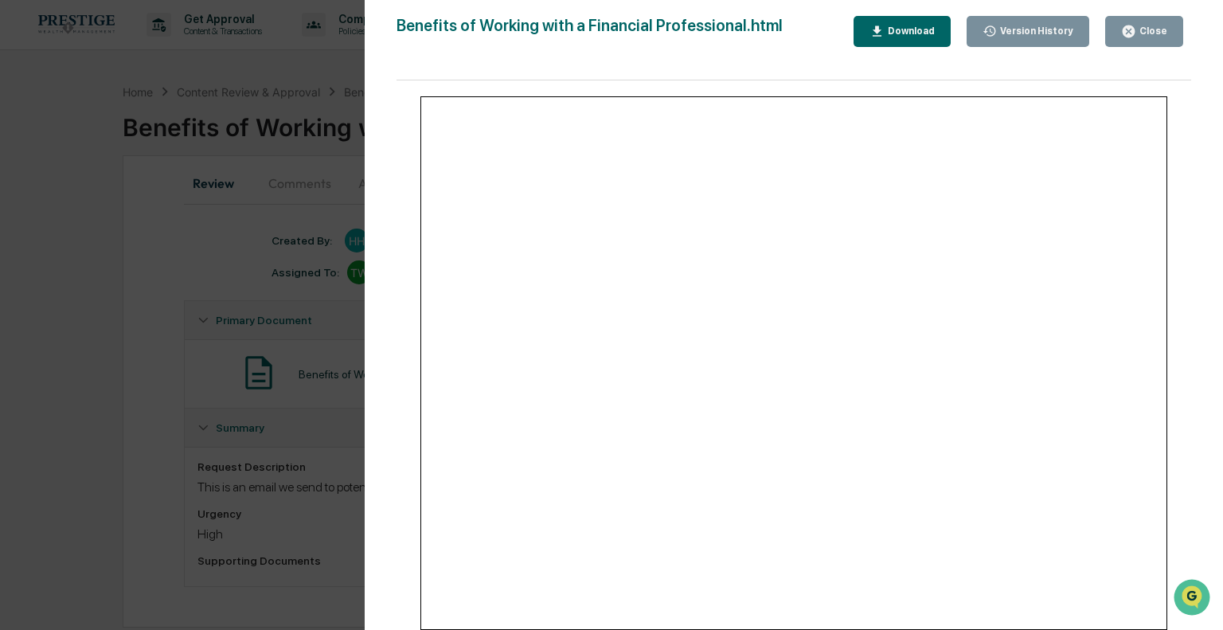
click at [3, 287] on div "Version History [DATE] 05:21 PM [PERSON_NAME] Benefits of Working with a Financ…" at bounding box center [611, 315] width 1223 height 630
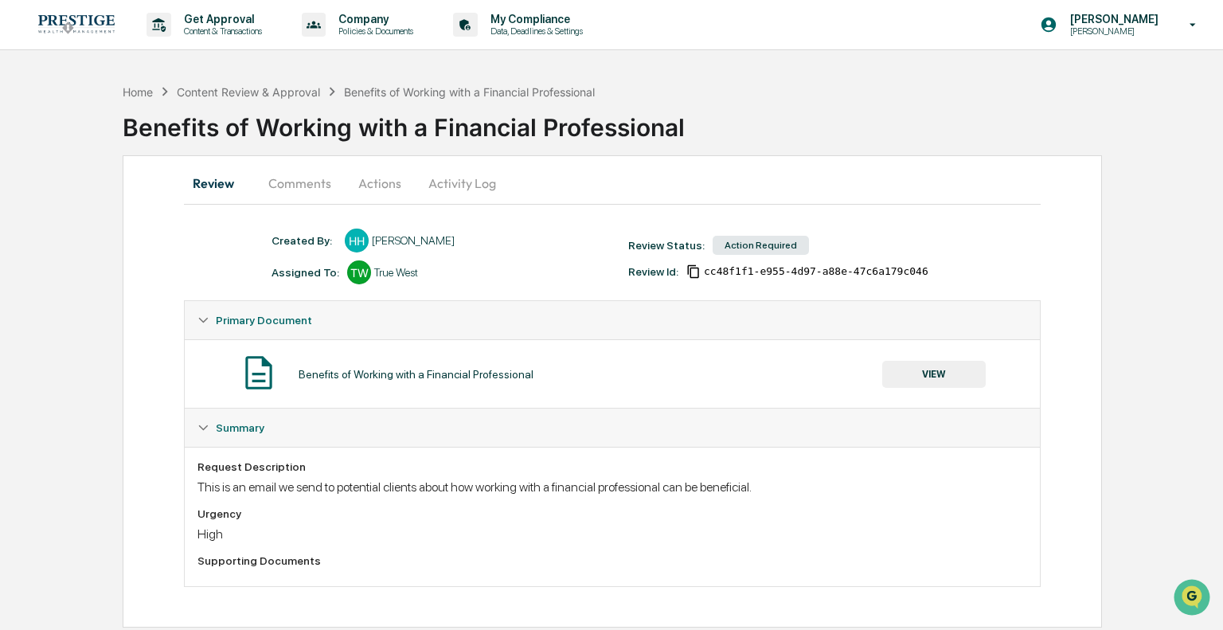
click at [306, 181] on button "Comments" at bounding box center [299, 183] width 88 height 38
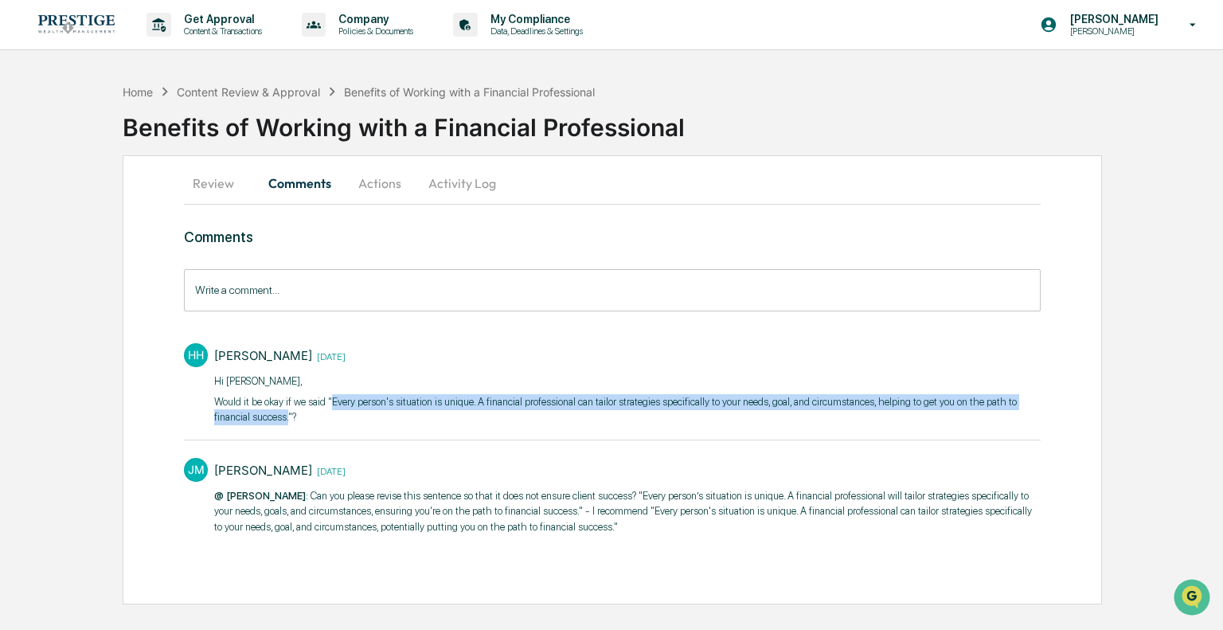
drag, startPoint x: 329, startPoint y: 401, endPoint x: 287, endPoint y: 422, distance: 46.3
click at [287, 422] on p "Would it be okay if we said "Every person's situation is unique. A financial pr…" at bounding box center [626, 409] width 825 height 31
copy p "Every person's situation is unique. A financial professional can tailor strateg…"
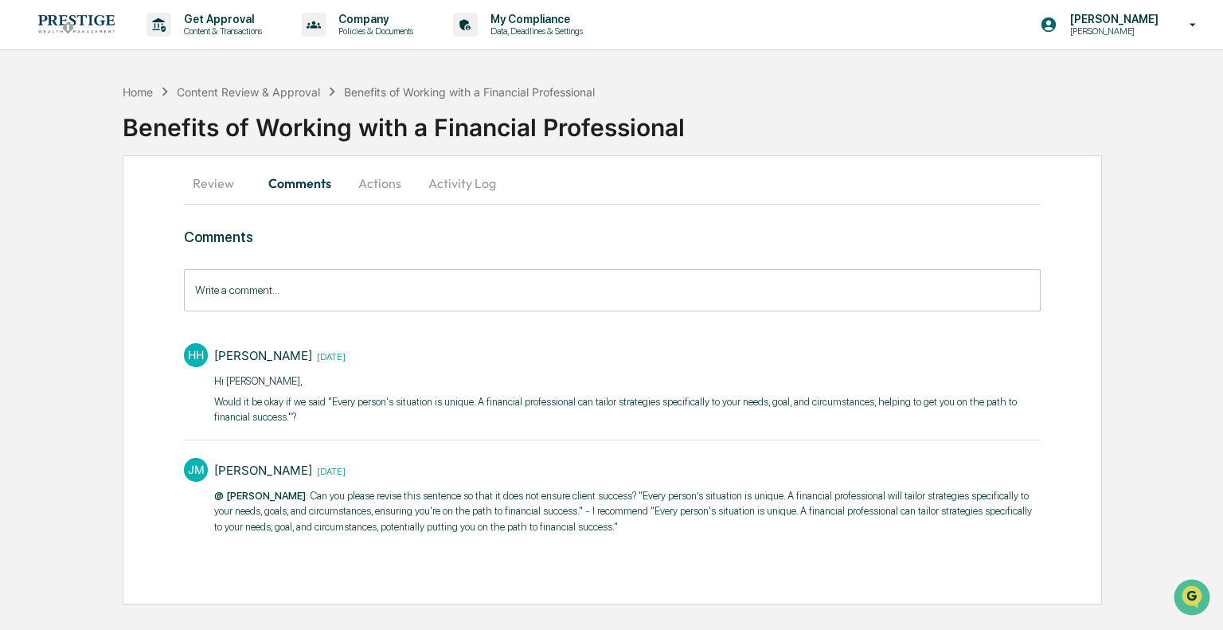
click at [484, 435] on div "HH [PERSON_NAME] [DATE] Hi [PERSON_NAME], Would it be okay if we said "Every pe…" at bounding box center [612, 387] width 856 height 105
click at [369, 179] on button "Actions" at bounding box center [380, 183] width 72 height 38
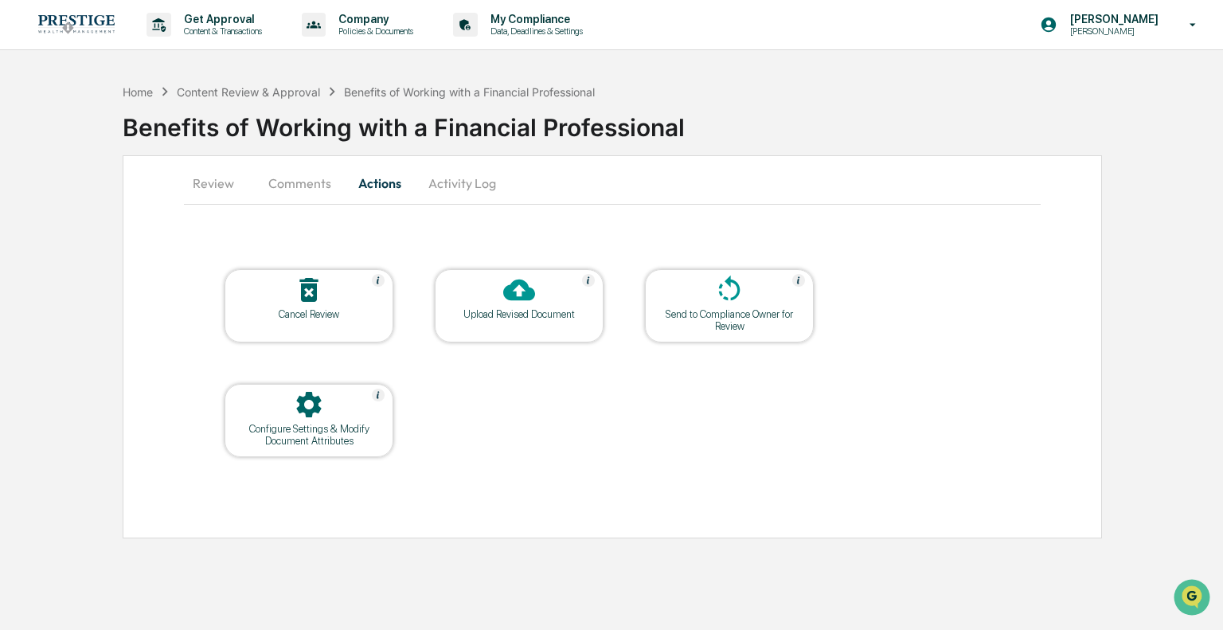
click at [503, 298] on icon at bounding box center [519, 290] width 32 height 32
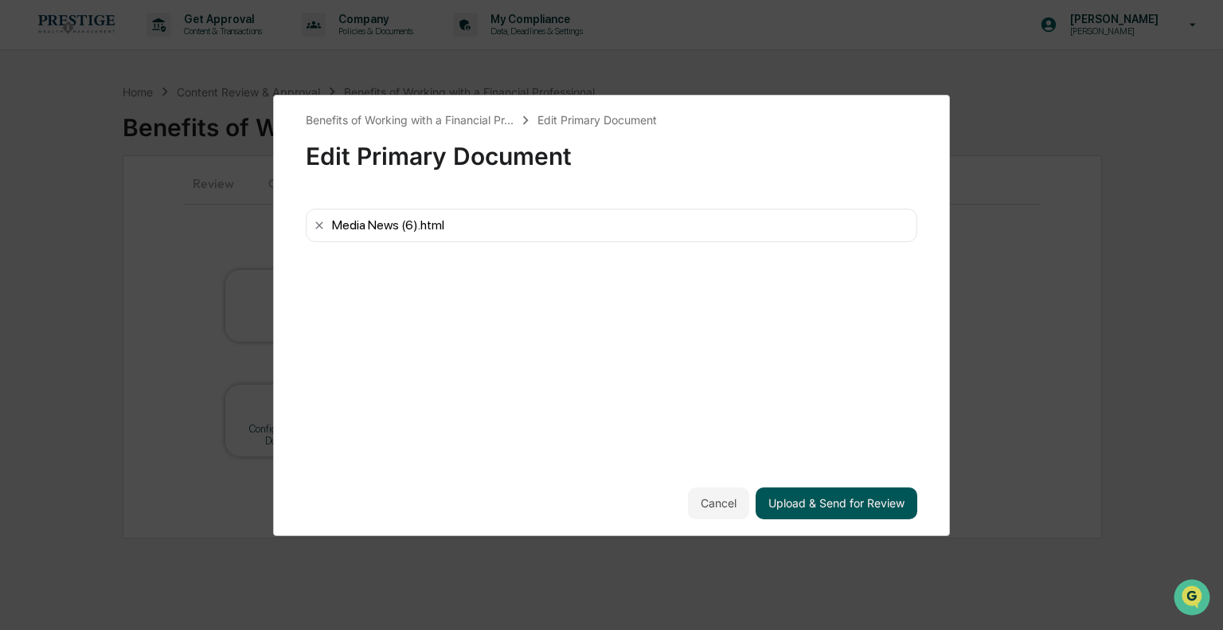
click at [809, 502] on button "Upload & Send for Review" at bounding box center [836, 503] width 162 height 32
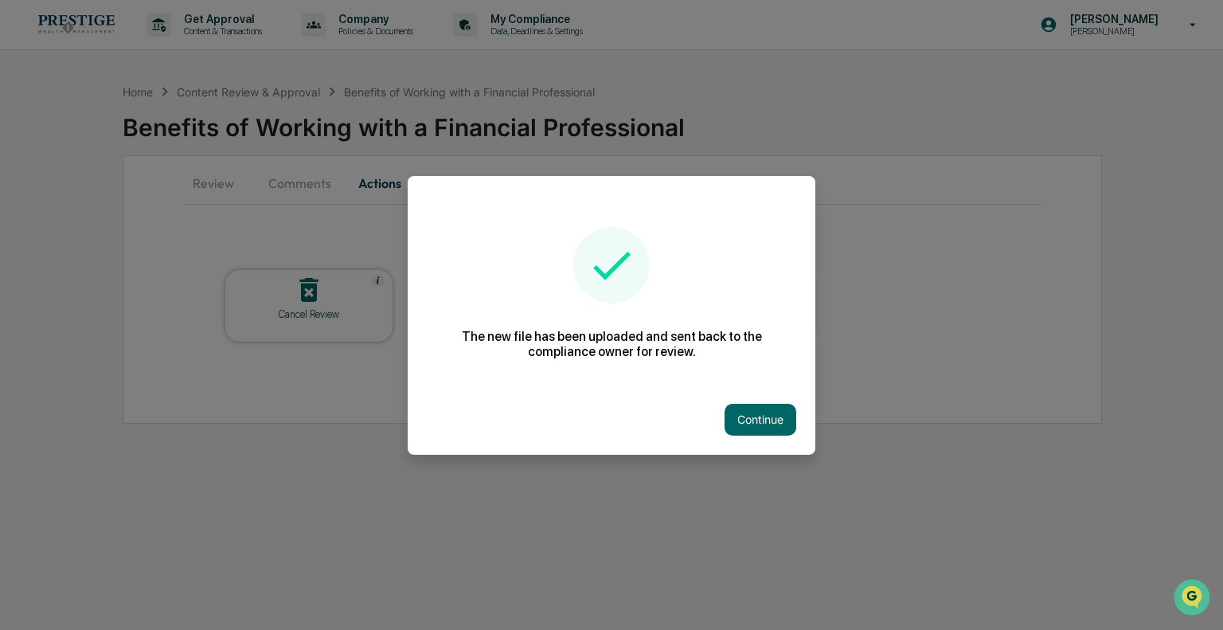
click at [848, 212] on div at bounding box center [611, 315] width 1223 height 630
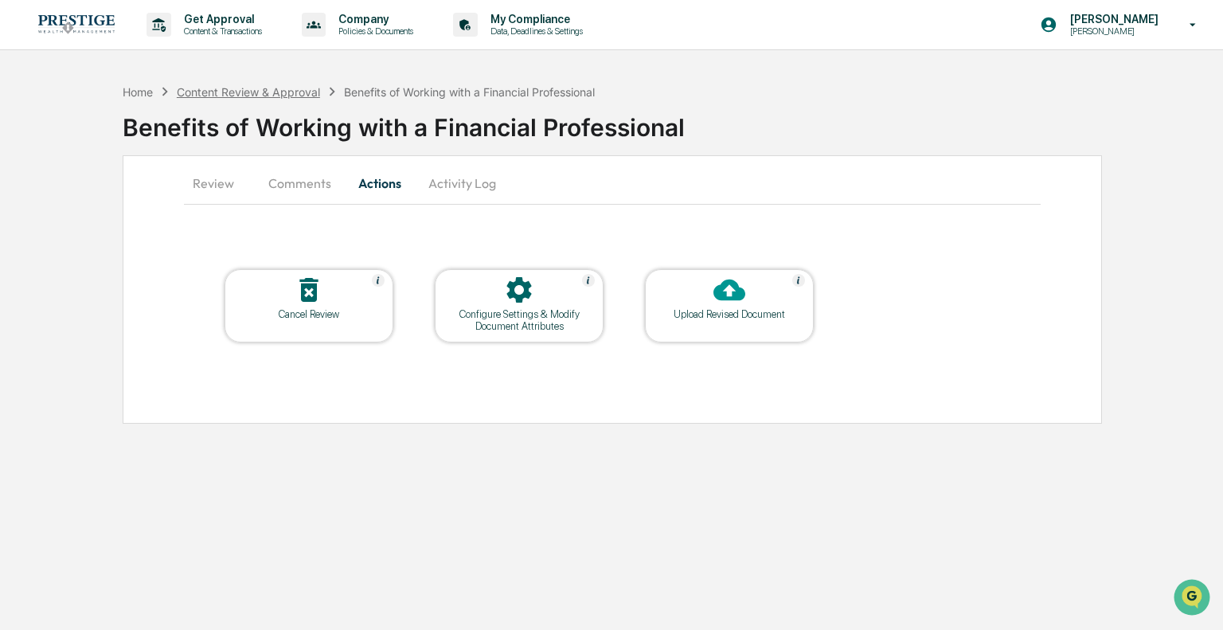
click at [204, 92] on div "Content Review & Approval" at bounding box center [248, 92] width 143 height 14
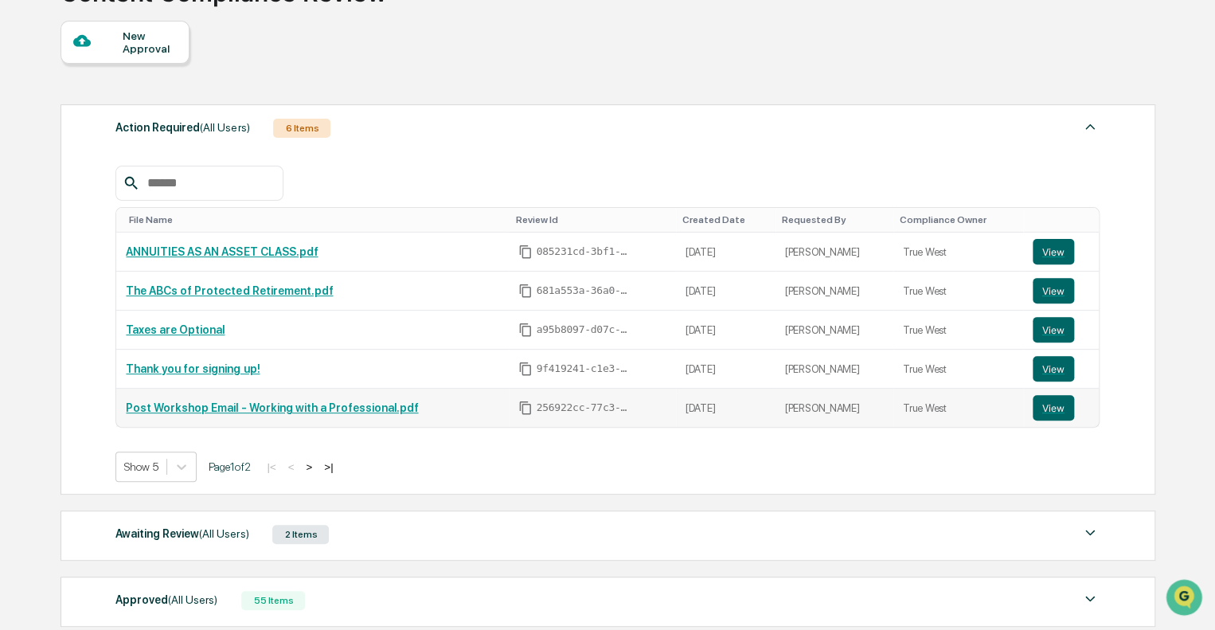
scroll to position [159, 0]
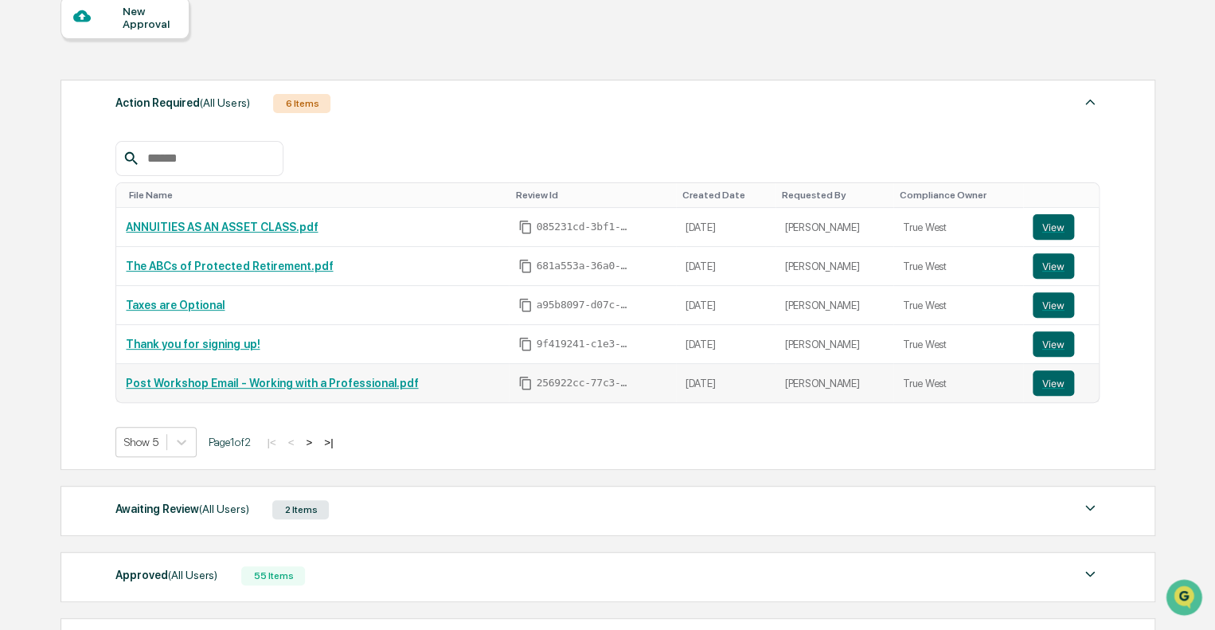
click at [290, 387] on link "Post Workshop Email - Working with a Professional.pdf" at bounding box center [272, 382] width 292 height 13
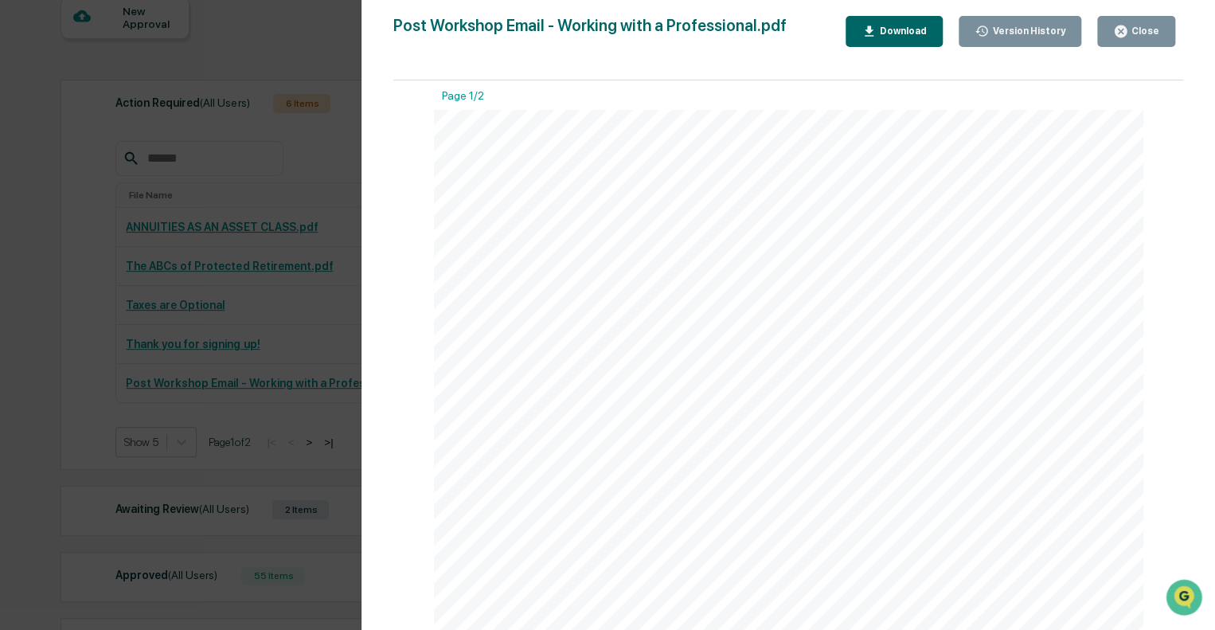
scroll to position [0, 0]
click at [288, 348] on div "Version History [DATE] 10:15 PM [PERSON_NAME] Post Workshop Email - Working wit…" at bounding box center [607, 315] width 1215 height 630
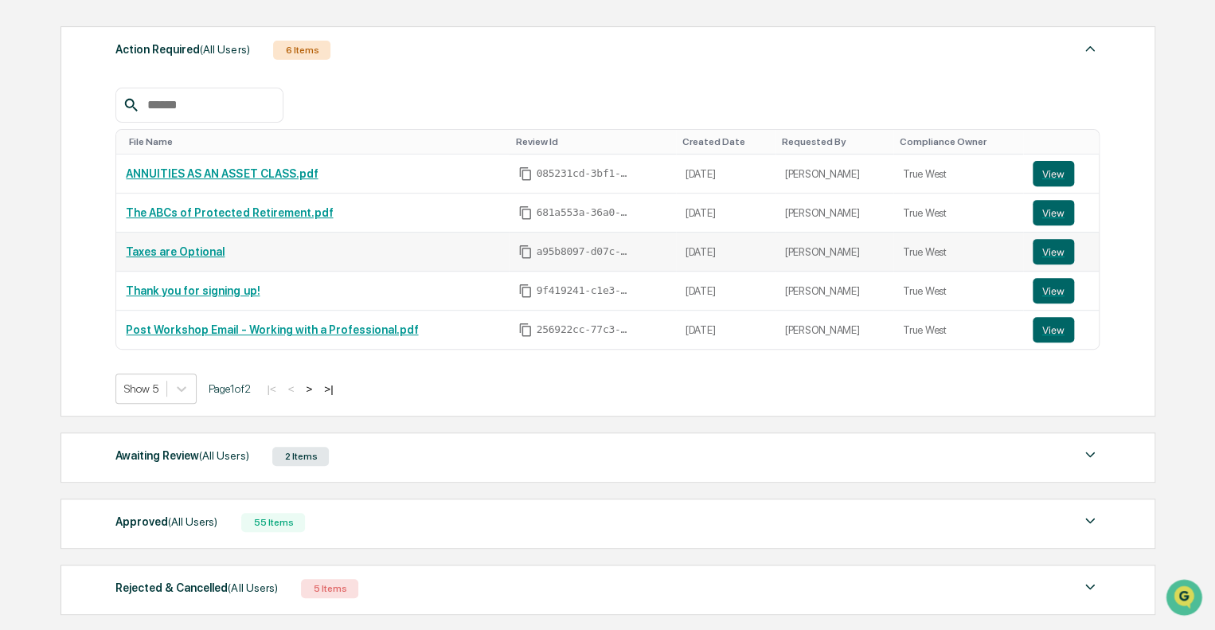
scroll to position [315, 0]
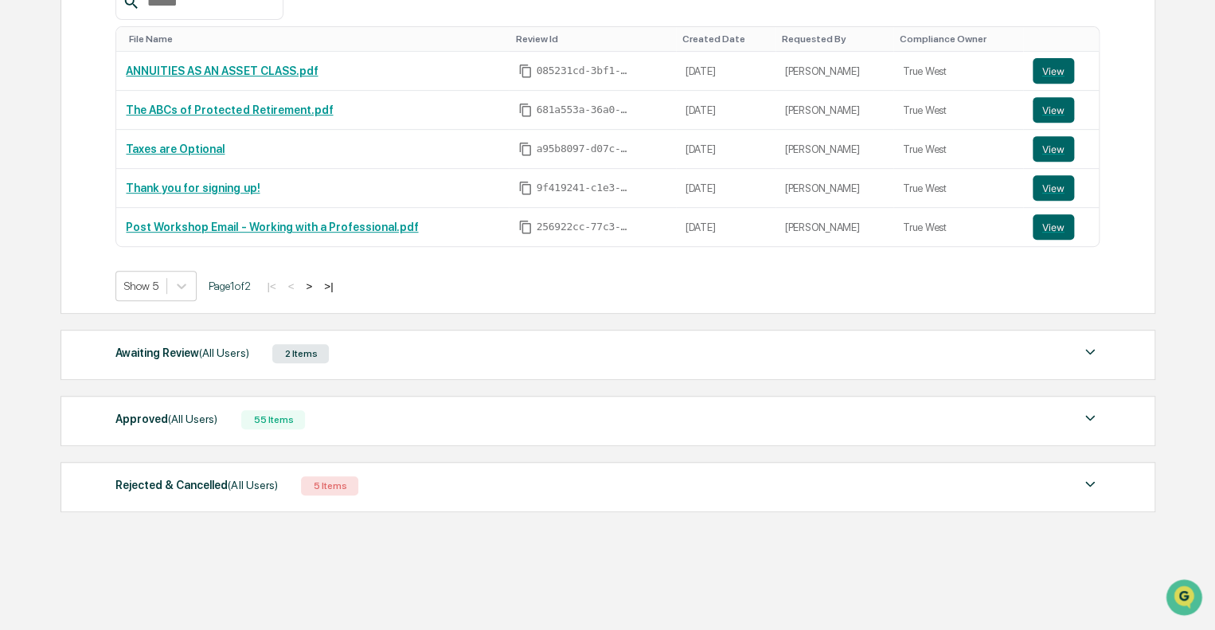
click at [369, 352] on div "Awaiting Review (All Users) 2 Items" at bounding box center [607, 353] width 984 height 22
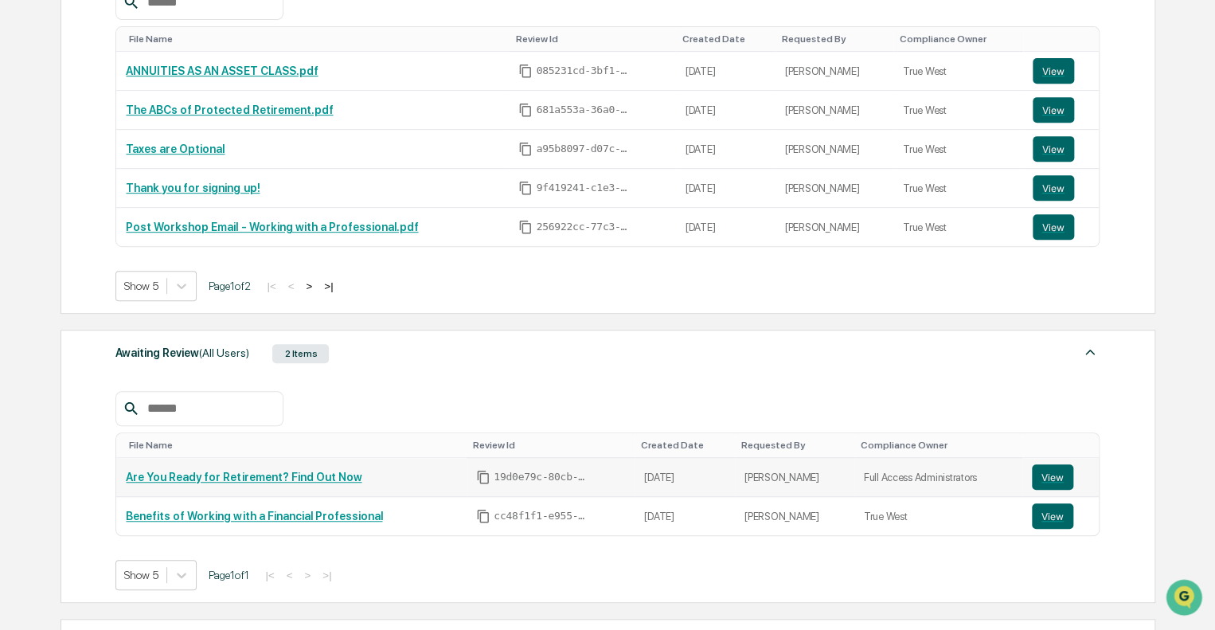
click at [243, 478] on link "Are You Ready for Retirement? Find Out Now" at bounding box center [244, 476] width 236 height 13
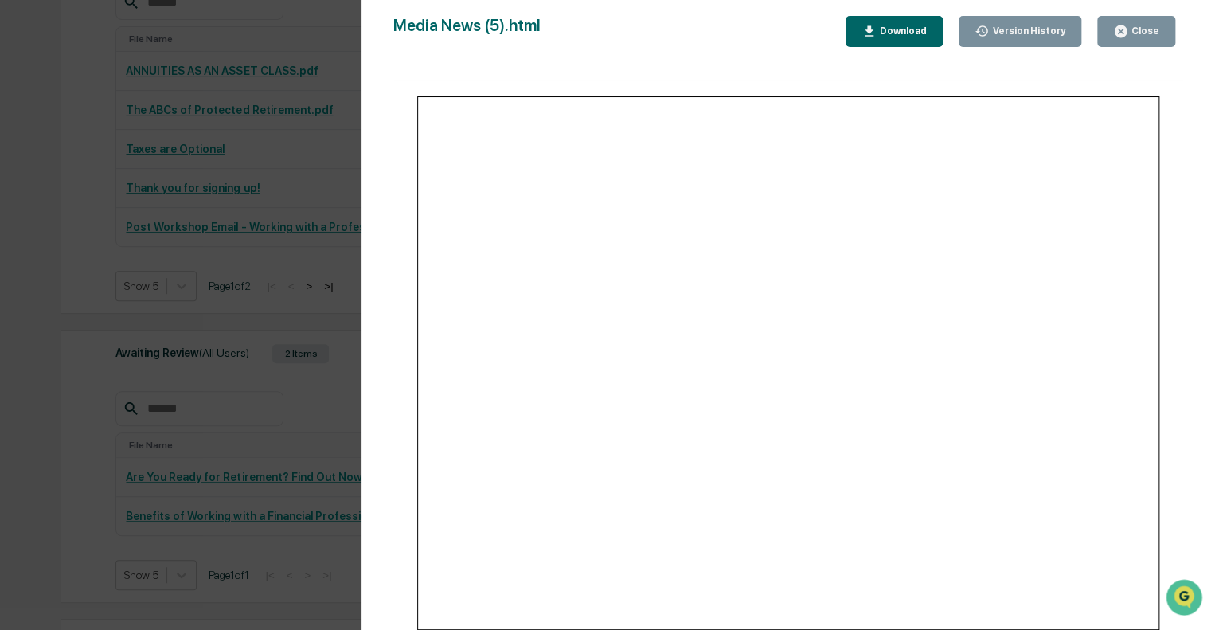
click at [213, 353] on div "Version History [DATE] 05:59 PM [PERSON_NAME] [DATE] 04:08 PM [PERSON_NAME] Med…" at bounding box center [607, 315] width 1215 height 630
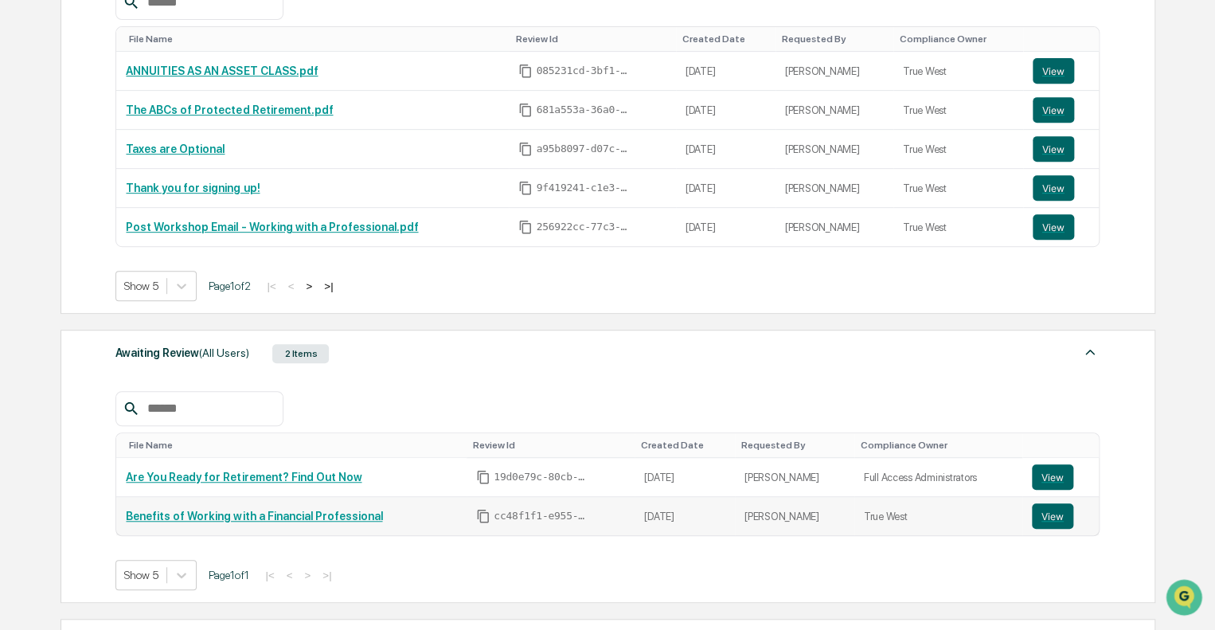
click at [200, 516] on link "Benefits of Working with a Financial Professional" at bounding box center [254, 515] width 256 height 13
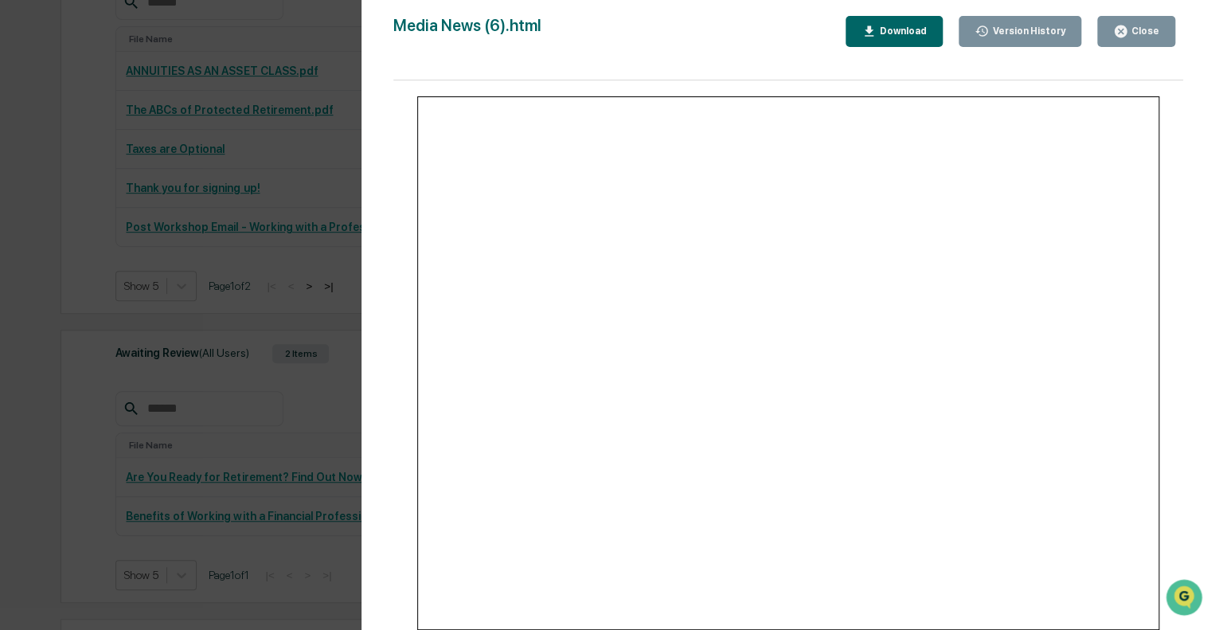
click at [280, 281] on div "Version History [DATE] 06:04 PM [PERSON_NAME] [DATE] 05:21 PM [PERSON_NAME] Med…" at bounding box center [607, 315] width 1215 height 630
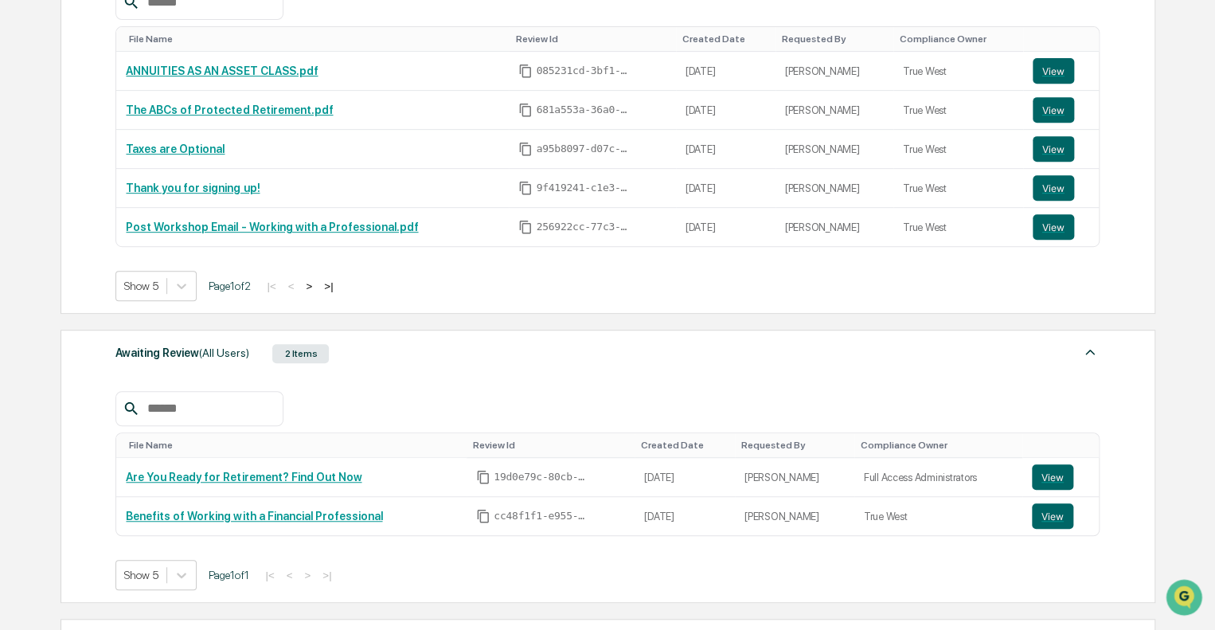
scroll to position [537, 0]
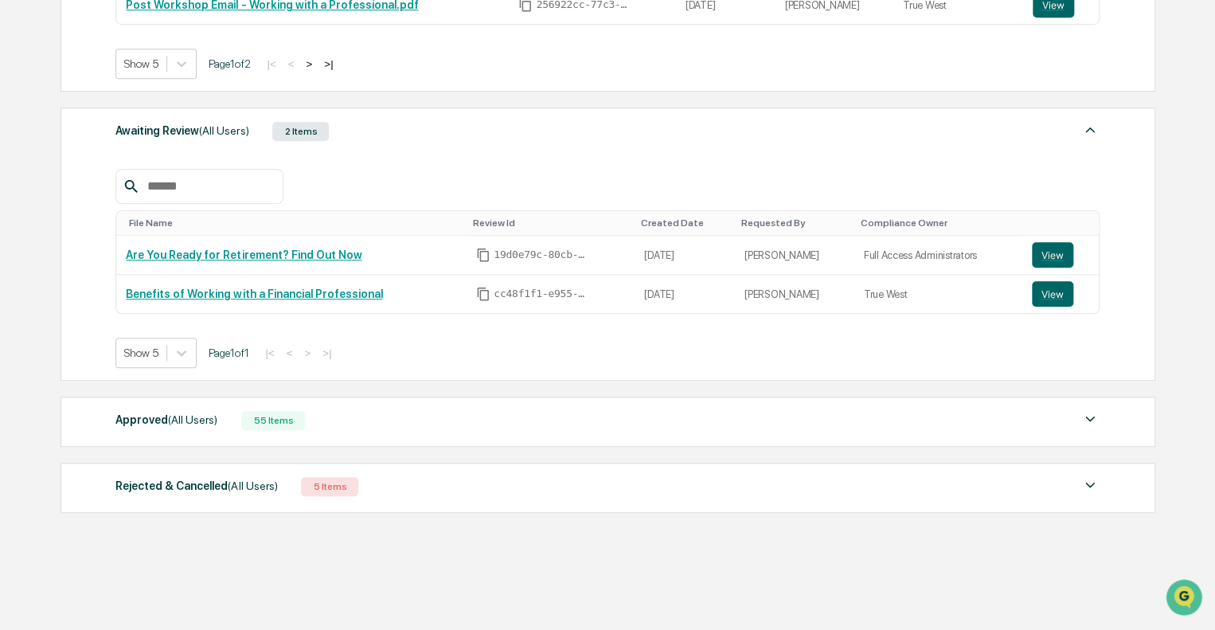
click at [279, 413] on div "55 Items" at bounding box center [273, 420] width 64 height 19
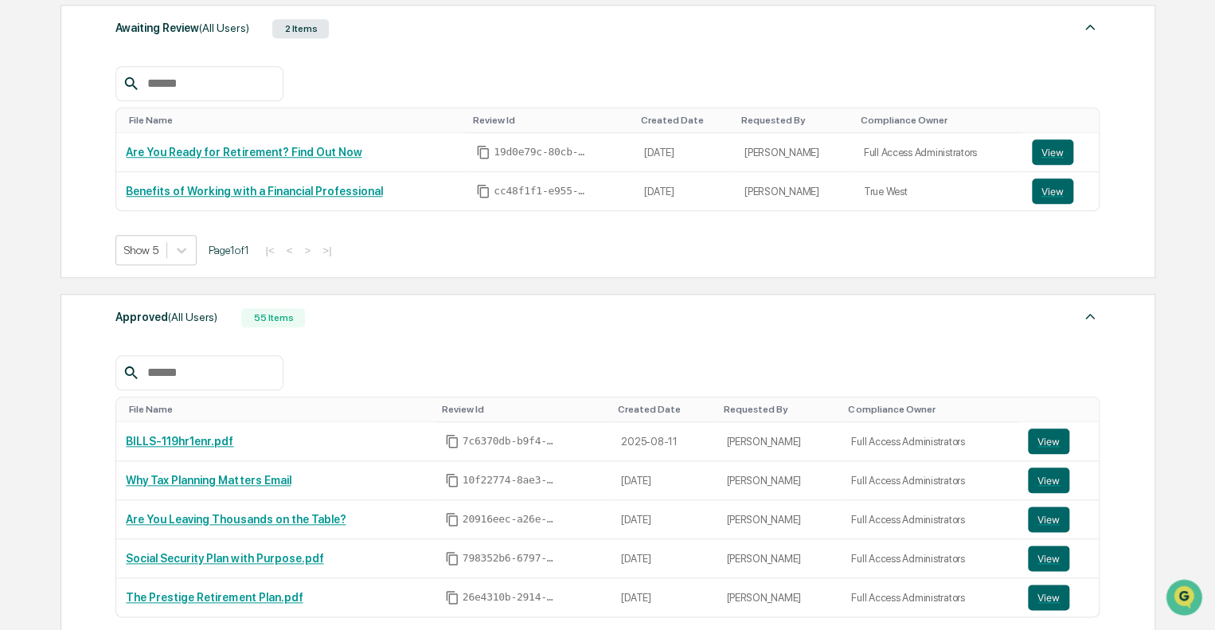
scroll to position [637, 0]
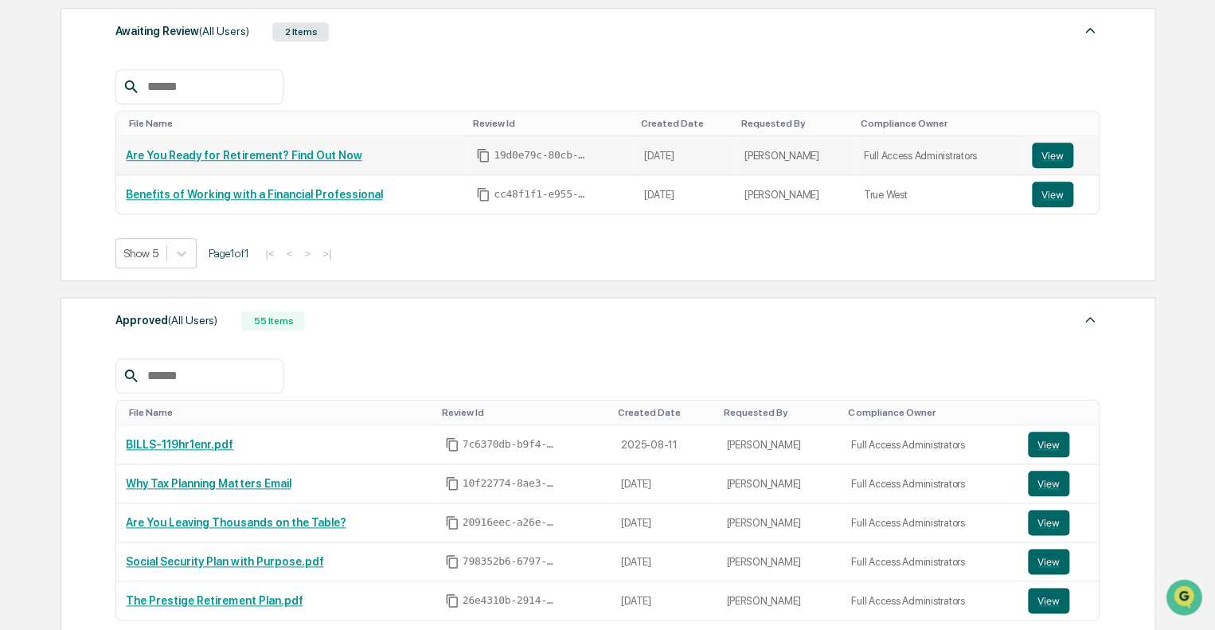
click at [315, 158] on link "Are You Ready for Retirement? Find Out Now" at bounding box center [244, 155] width 236 height 13
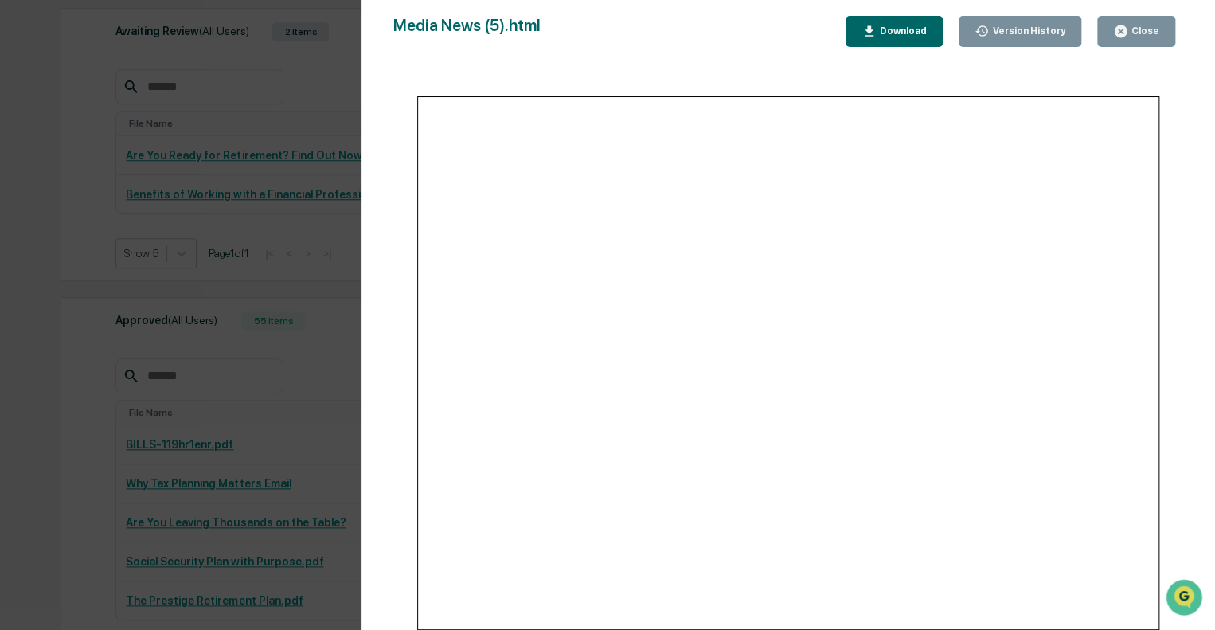
click at [216, 281] on div "Version History [DATE] 05:59 PM [PERSON_NAME] [DATE] 04:08 PM [PERSON_NAME] Med…" at bounding box center [607, 315] width 1215 height 630
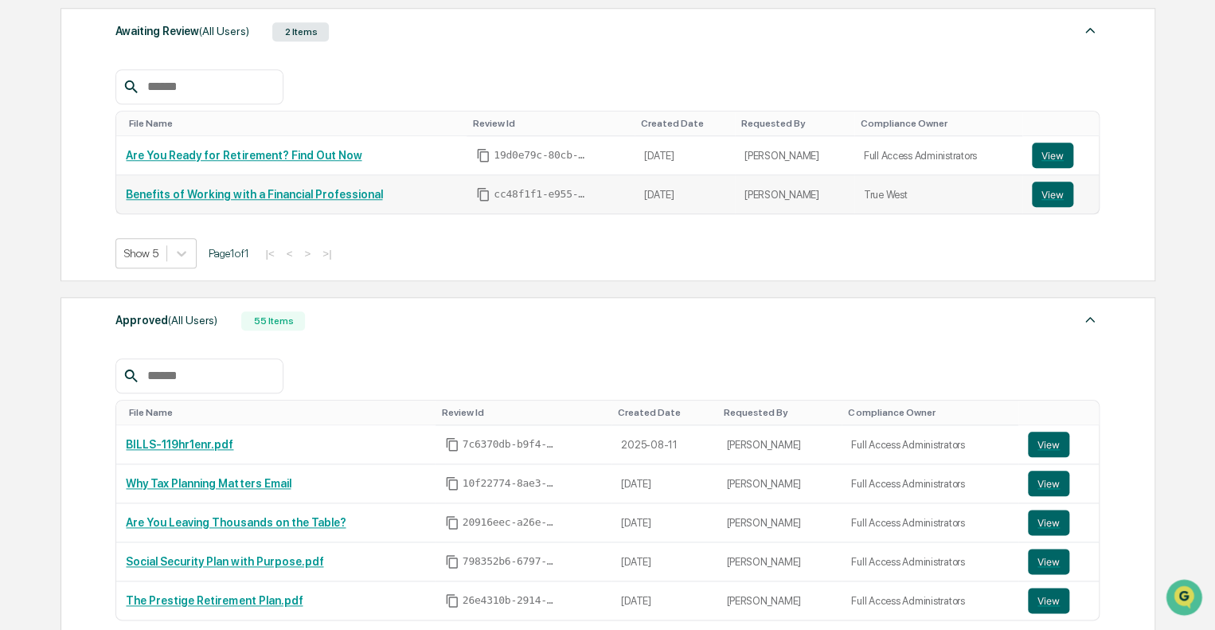
click at [216, 195] on link "Benefits of Working with a Financial Professional" at bounding box center [254, 194] width 256 height 13
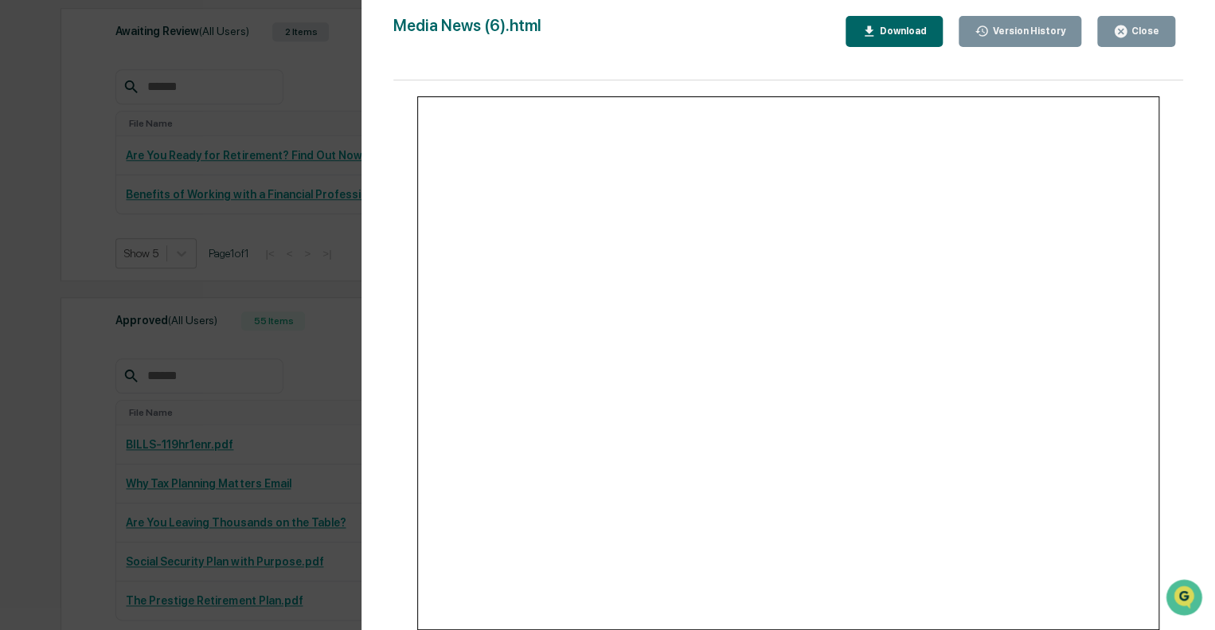
click at [172, 318] on div "Version History [DATE] 06:04 PM [PERSON_NAME] [DATE] 05:21 PM [PERSON_NAME] Med…" at bounding box center [607, 315] width 1215 height 630
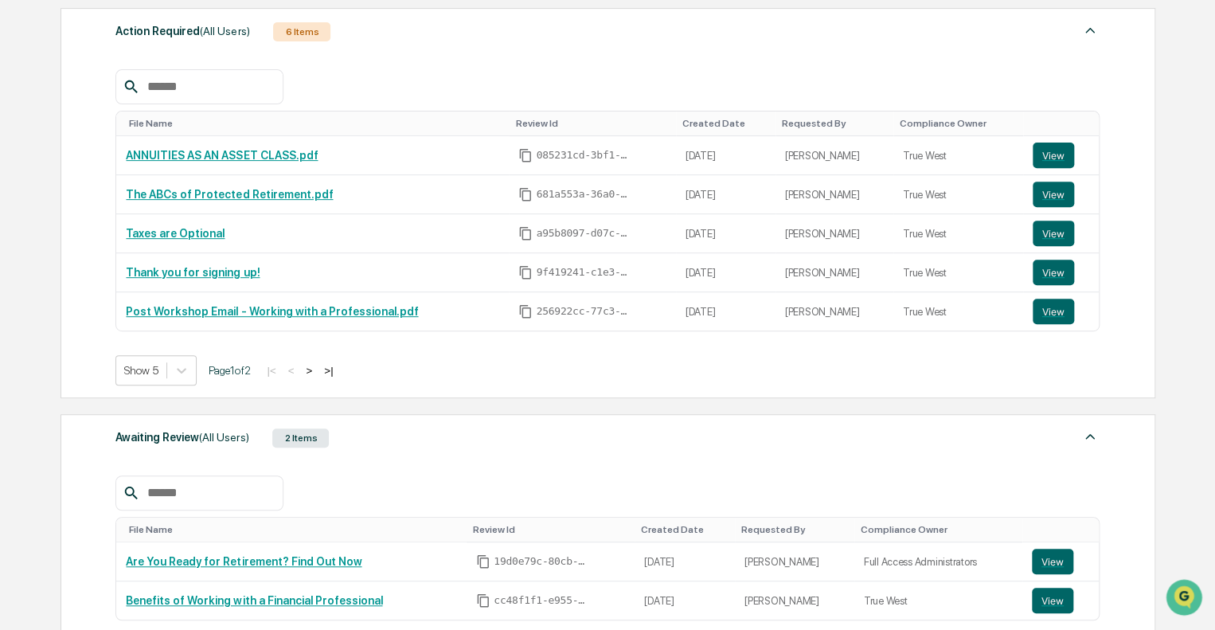
scroll to position [0, 0]
